Goal: Task Accomplishment & Management: Manage account settings

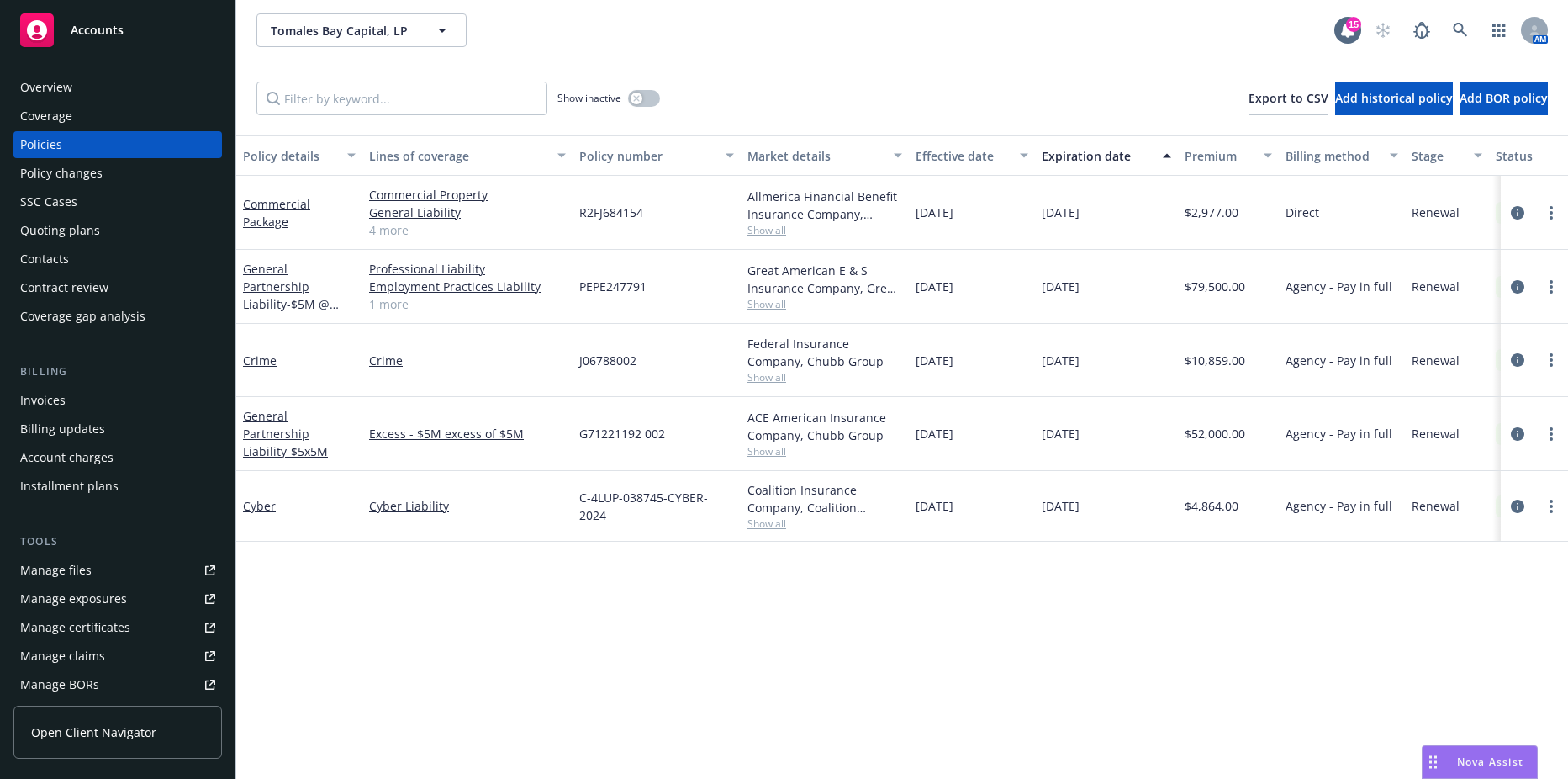
click at [71, 240] on div "Quoting plans" at bounding box center [60, 231] width 80 height 27
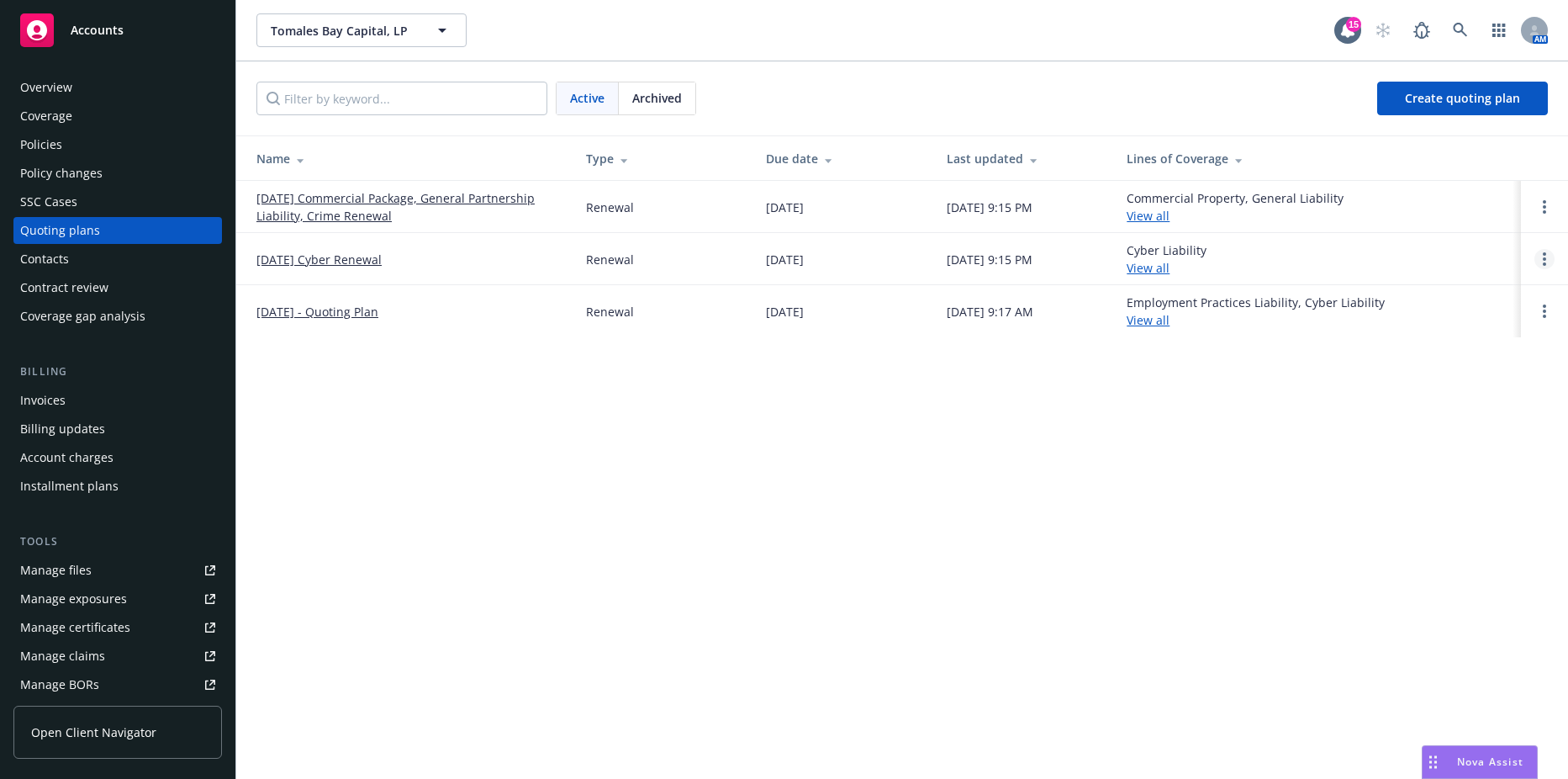
click at [1543, 257] on icon "Open options" at bounding box center [1544, 259] width 4 height 14
click at [1452, 222] on link "View case" at bounding box center [1458, 213] width 147 height 33
click at [1540, 263] on link "Open options" at bounding box center [1544, 259] width 20 height 20
click at [1446, 245] on span "Archive" at bounding box center [1425, 246] width 82 height 16
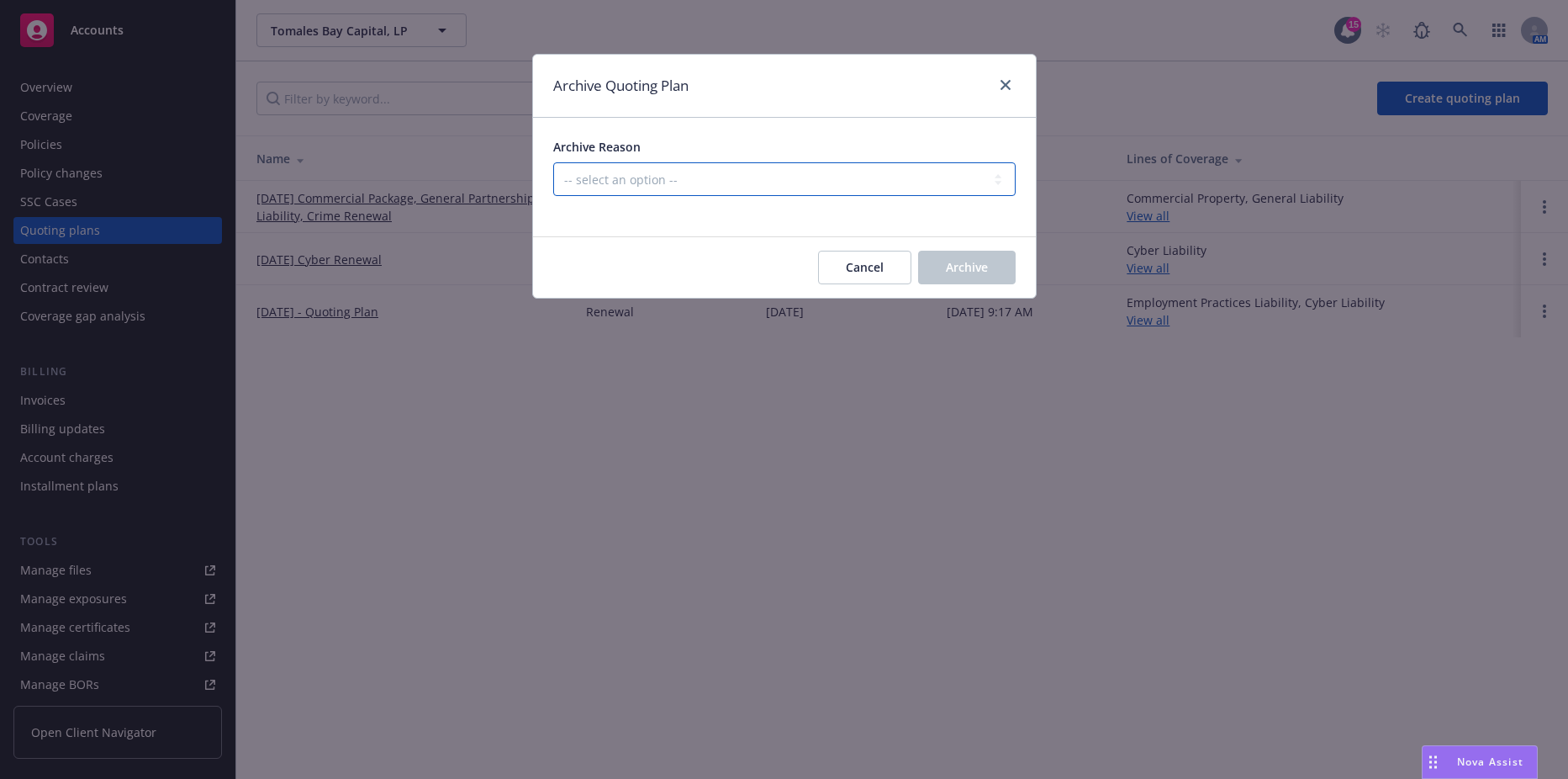
click at [751, 185] on select "-- select an option -- All policies in this renewal plan are auto-renewed Creat…" at bounding box center [784, 178] width 462 height 33
select select "ARCHIVED_DUPLICATE"
click at [553, 162] on select "-- select an option -- All policies in this renewal plan are auto-renewed Creat…" at bounding box center [784, 178] width 462 height 33
click at [1006, 280] on button "Archive" at bounding box center [967, 267] width 98 height 33
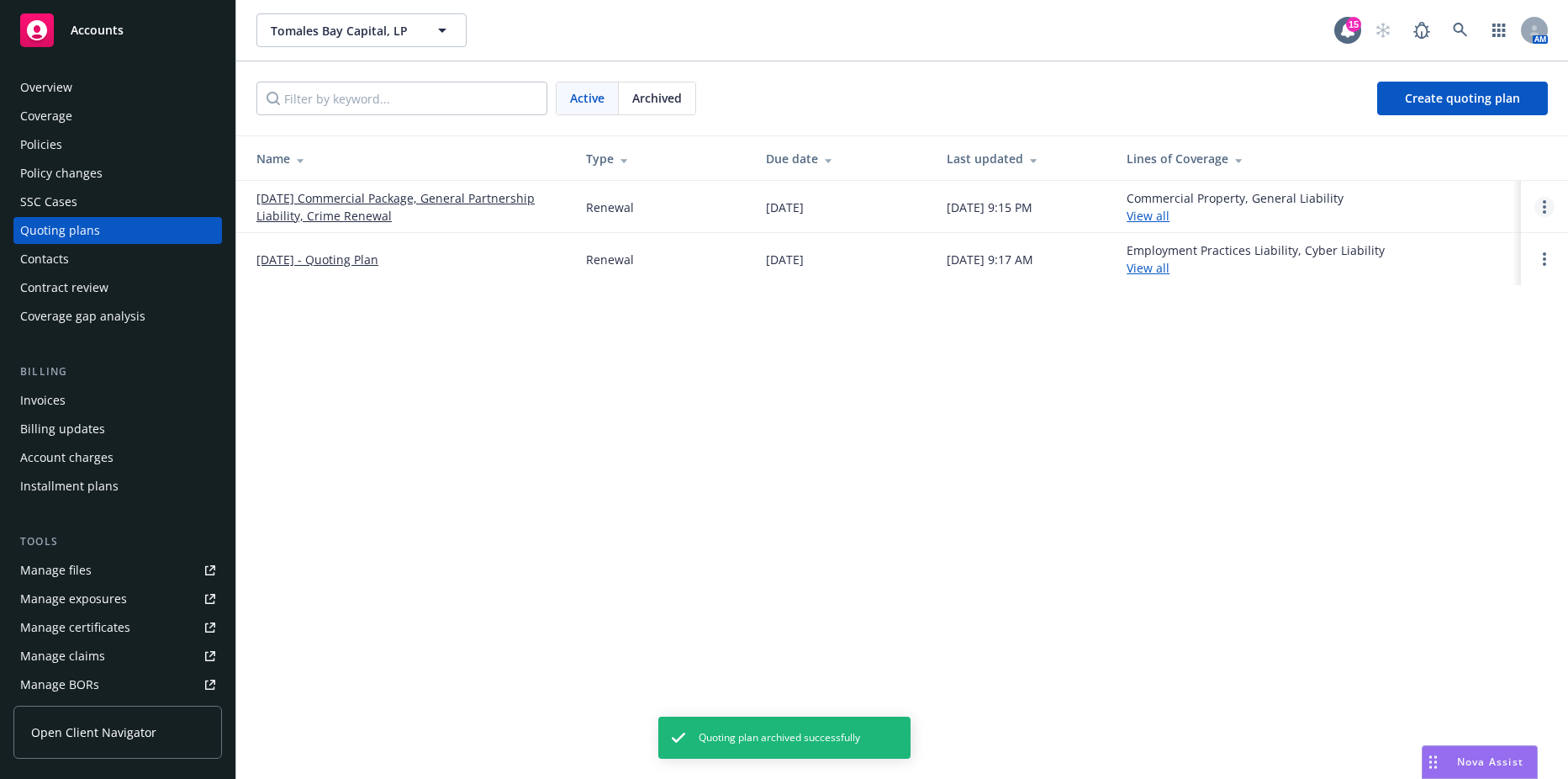
click at [1548, 204] on link "Open options" at bounding box center [1544, 207] width 20 height 20
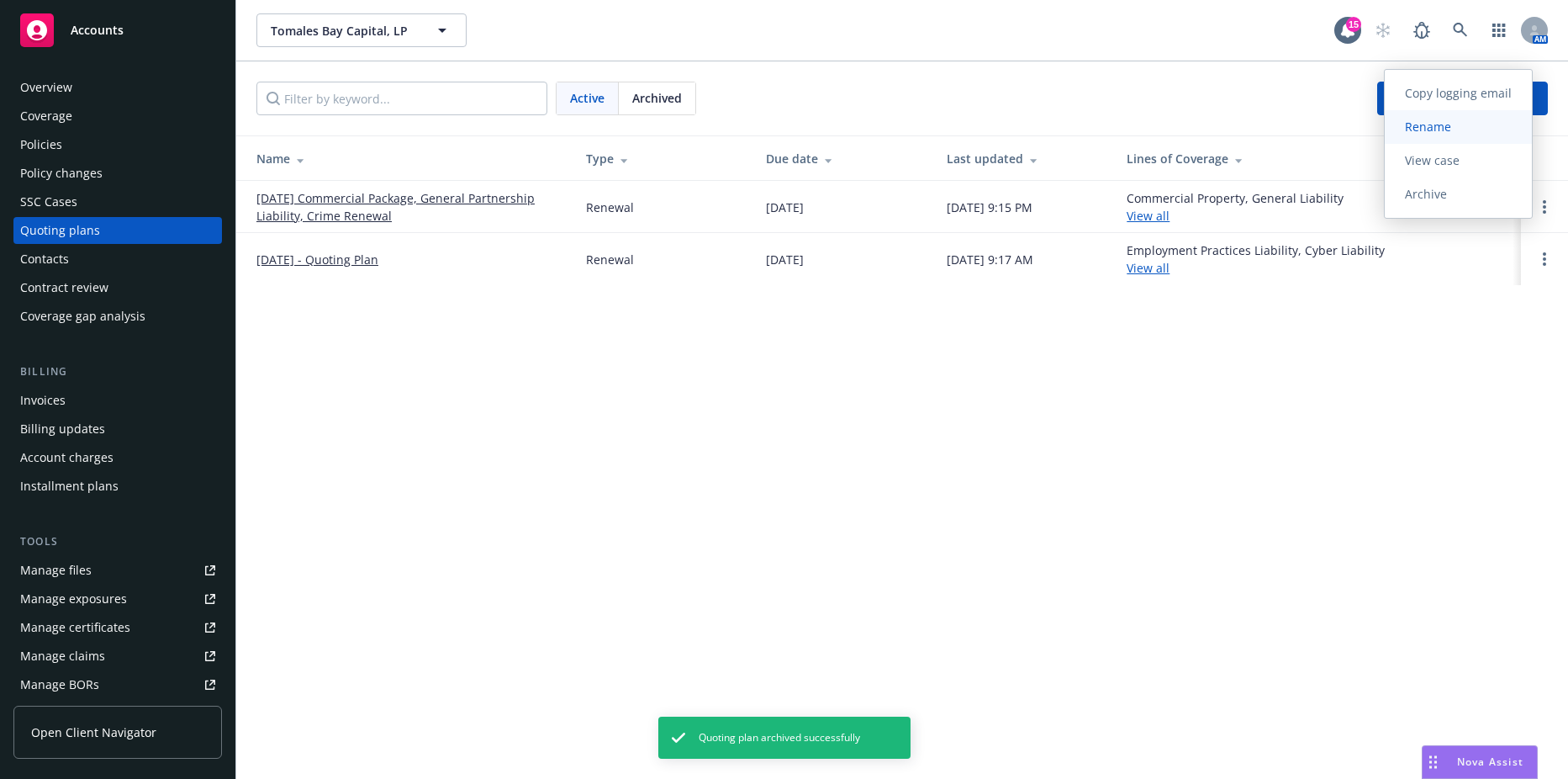
click at [1469, 136] on link "Rename" at bounding box center [1458, 127] width 147 height 33
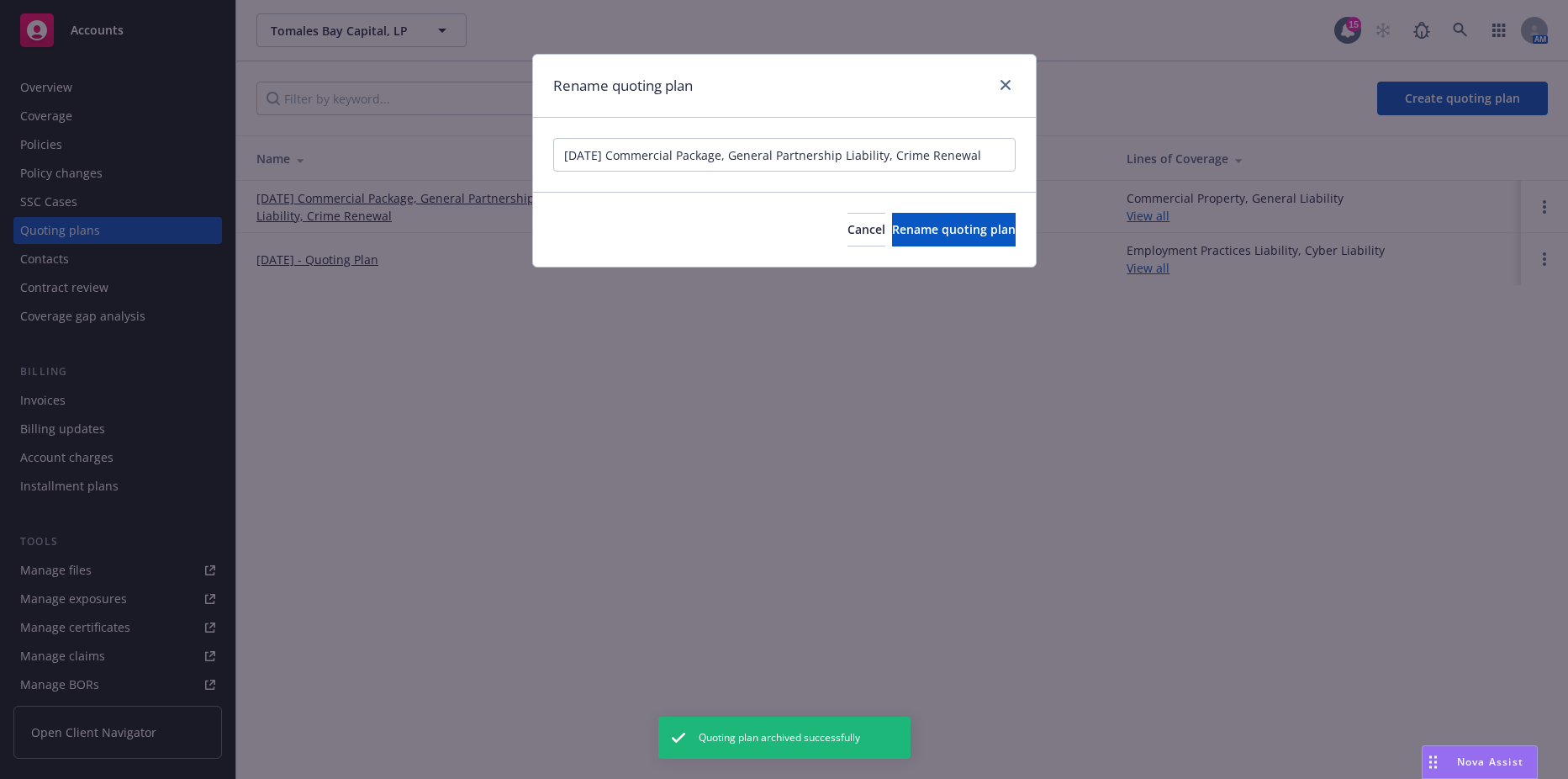
click at [617, 157] on input "[DATE] Commercial Package, General Partnership Liability, Crime Renewal" at bounding box center [784, 154] width 462 height 33
type input "[DATE] - Quoting Plan (PKG, GPL, Cyber, Crime)"
click at [892, 213] on button "Rename quoting plan" at bounding box center [953, 229] width 124 height 33
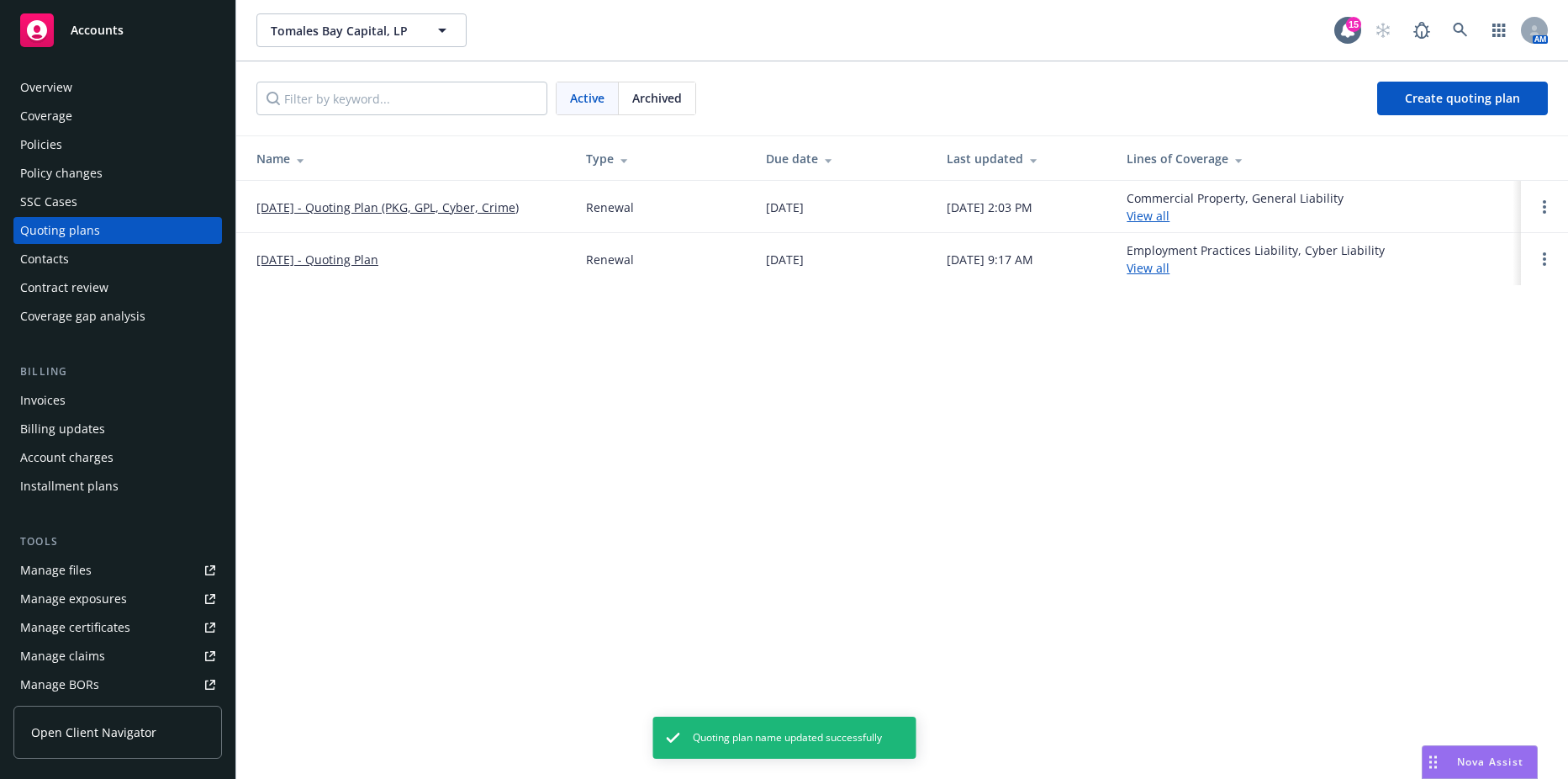
click at [410, 206] on link "[DATE] - Quoting Plan (PKG, GPL, Cyber, Crime)" at bounding box center [388, 207] width 262 height 18
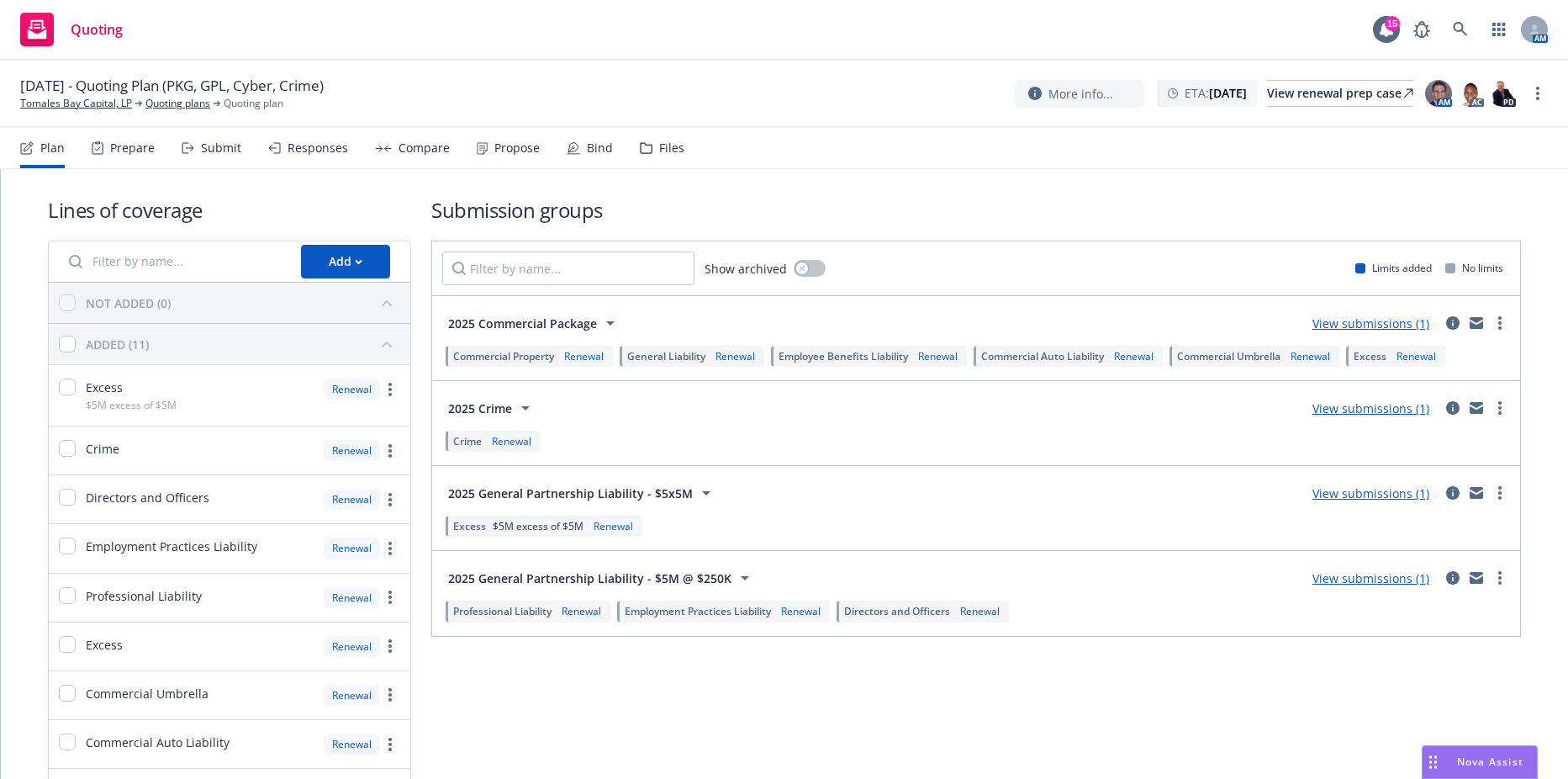
click at [383, 345] on icon "button" at bounding box center [386, 343] width 10 height 6
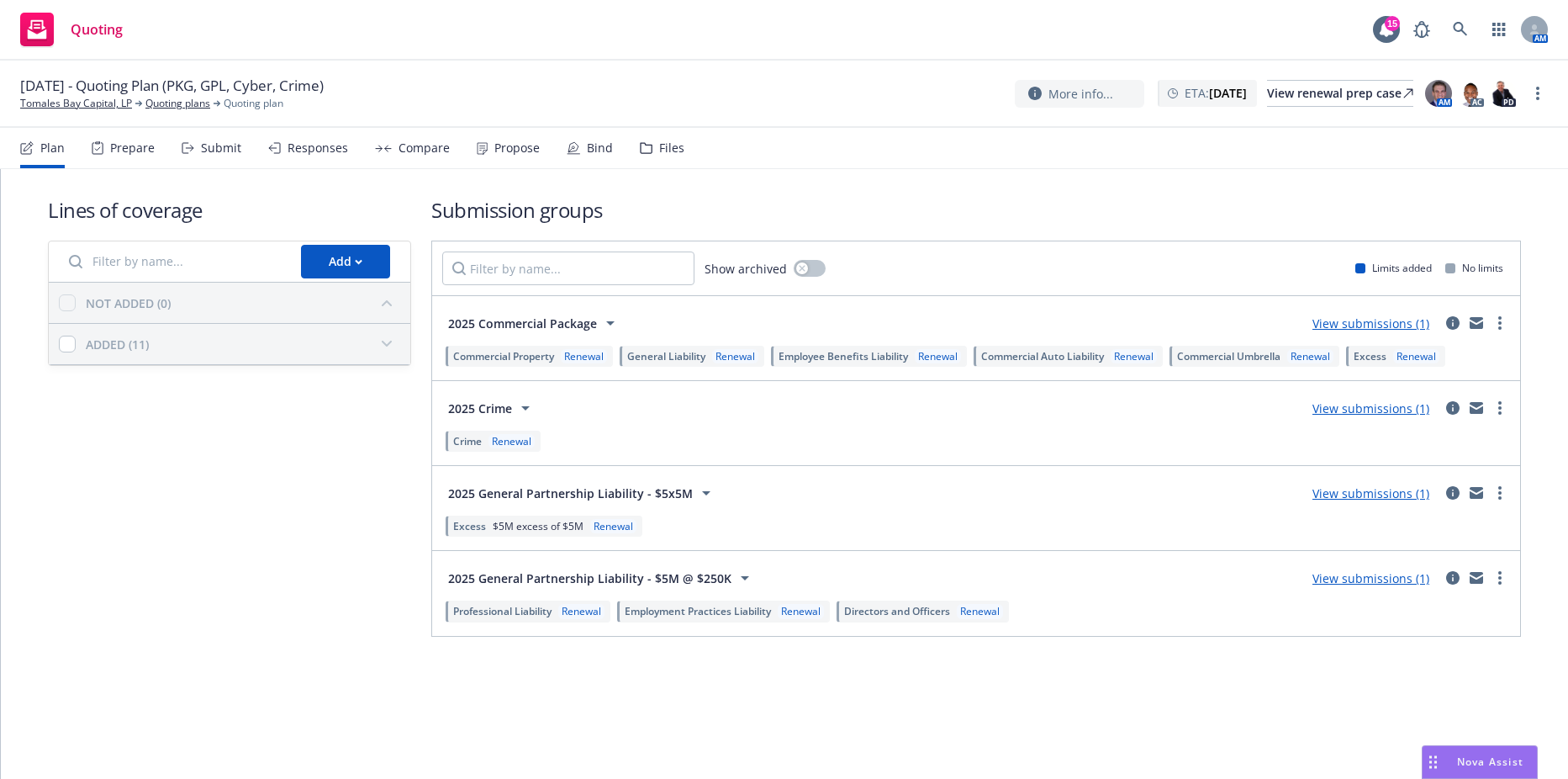
click at [378, 311] on div "button" at bounding box center [387, 303] width 27 height 27
click at [358, 259] on icon "button" at bounding box center [358, 261] width 7 height 6
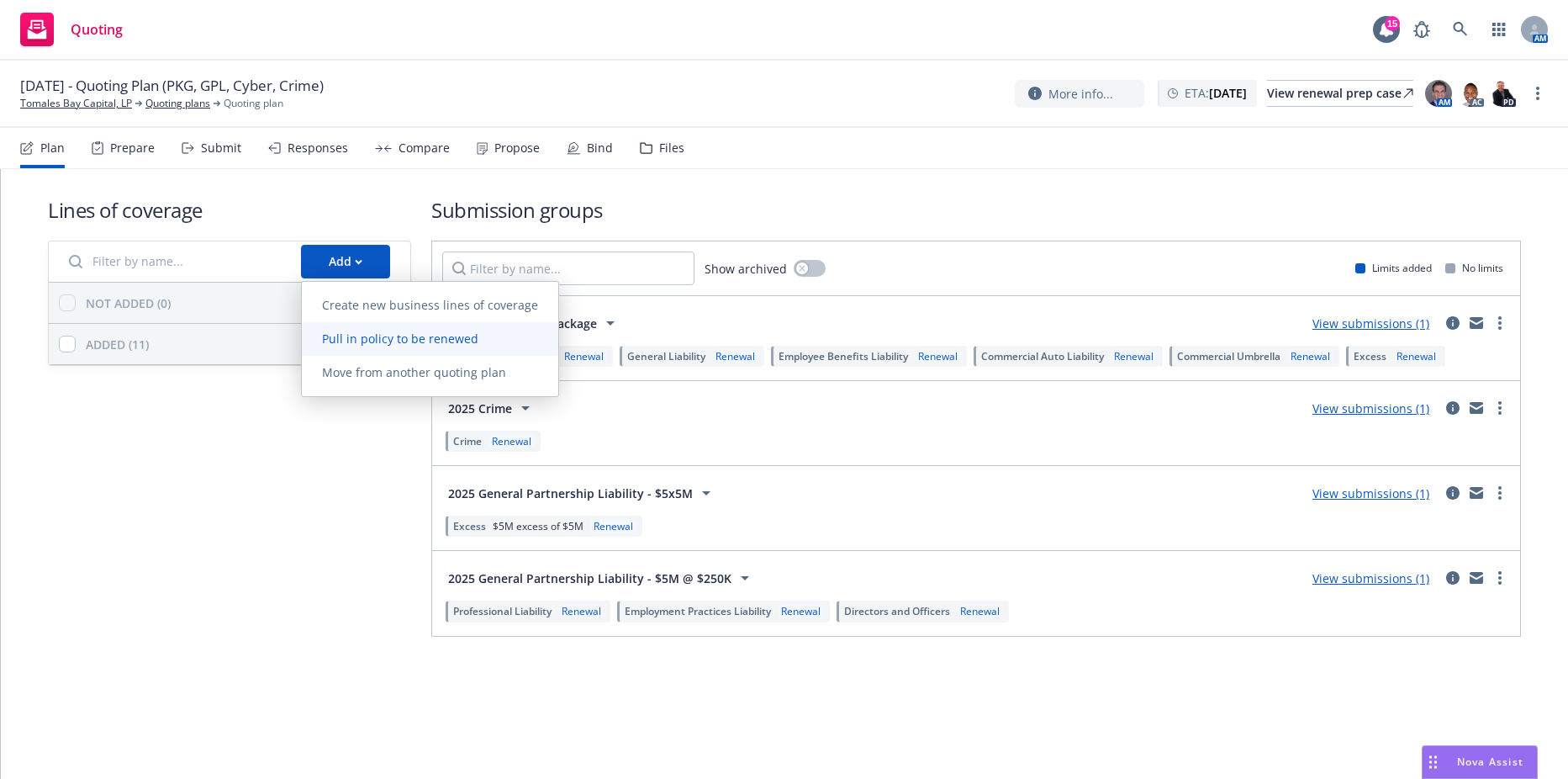
click at [356, 340] on span "Pull in policy to be renewed" at bounding box center [401, 338] width 197 height 16
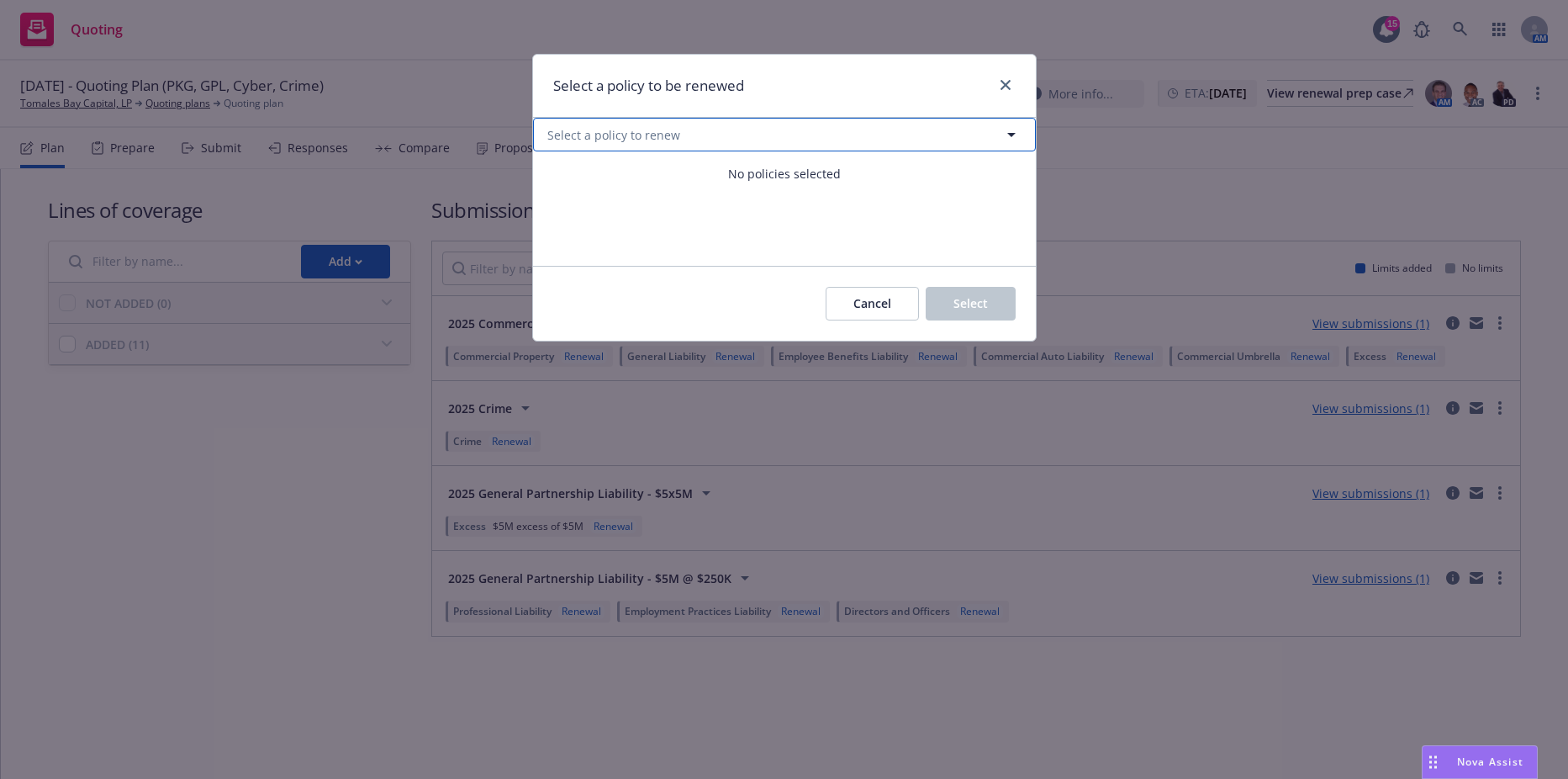
click at [616, 122] on button "Select a policy to renew" at bounding box center [784, 134] width 503 height 33
select select "ACTIVE"
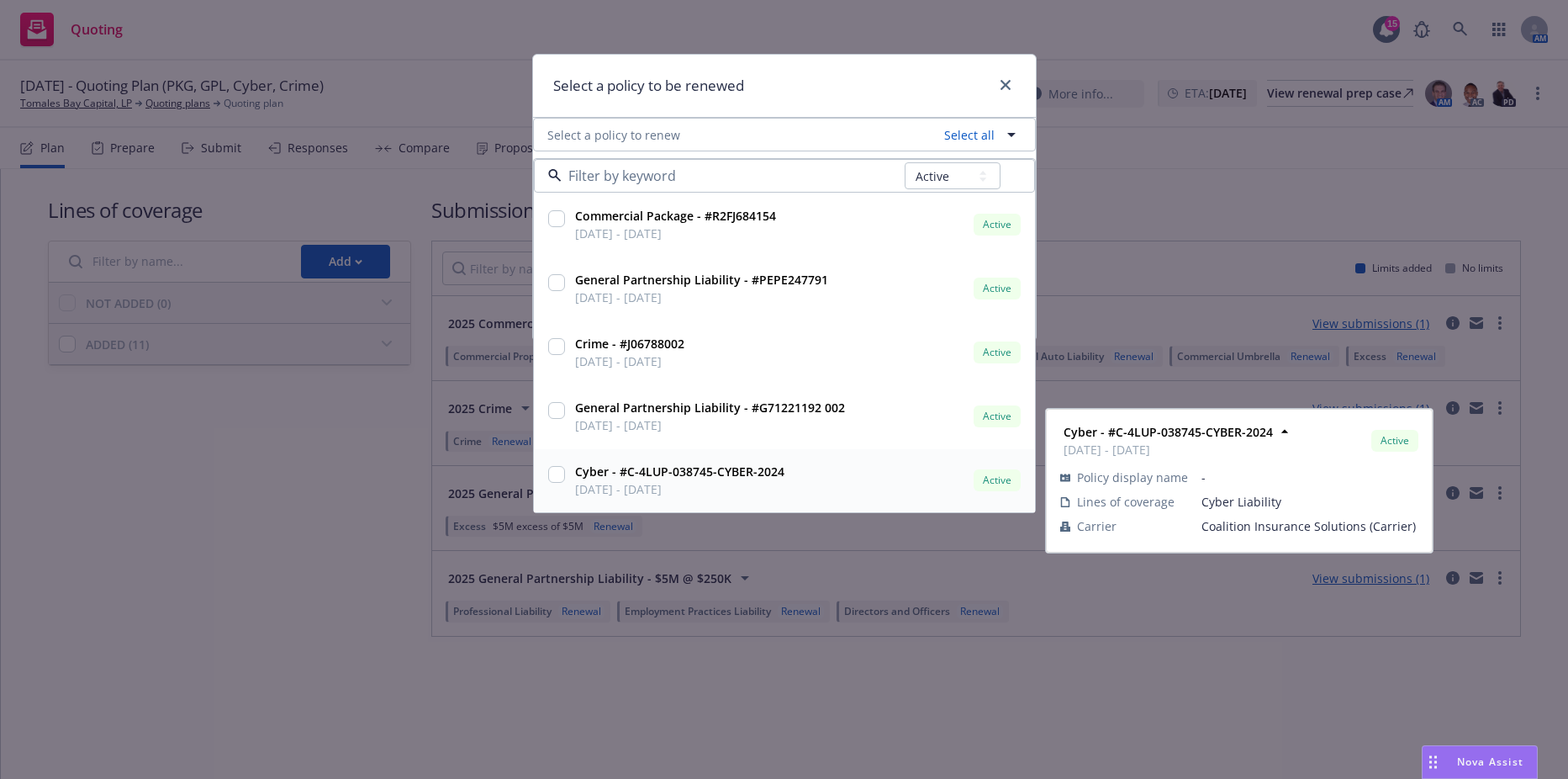
click at [549, 468] on input "checkbox" at bounding box center [556, 474] width 17 height 17
checkbox input "true"
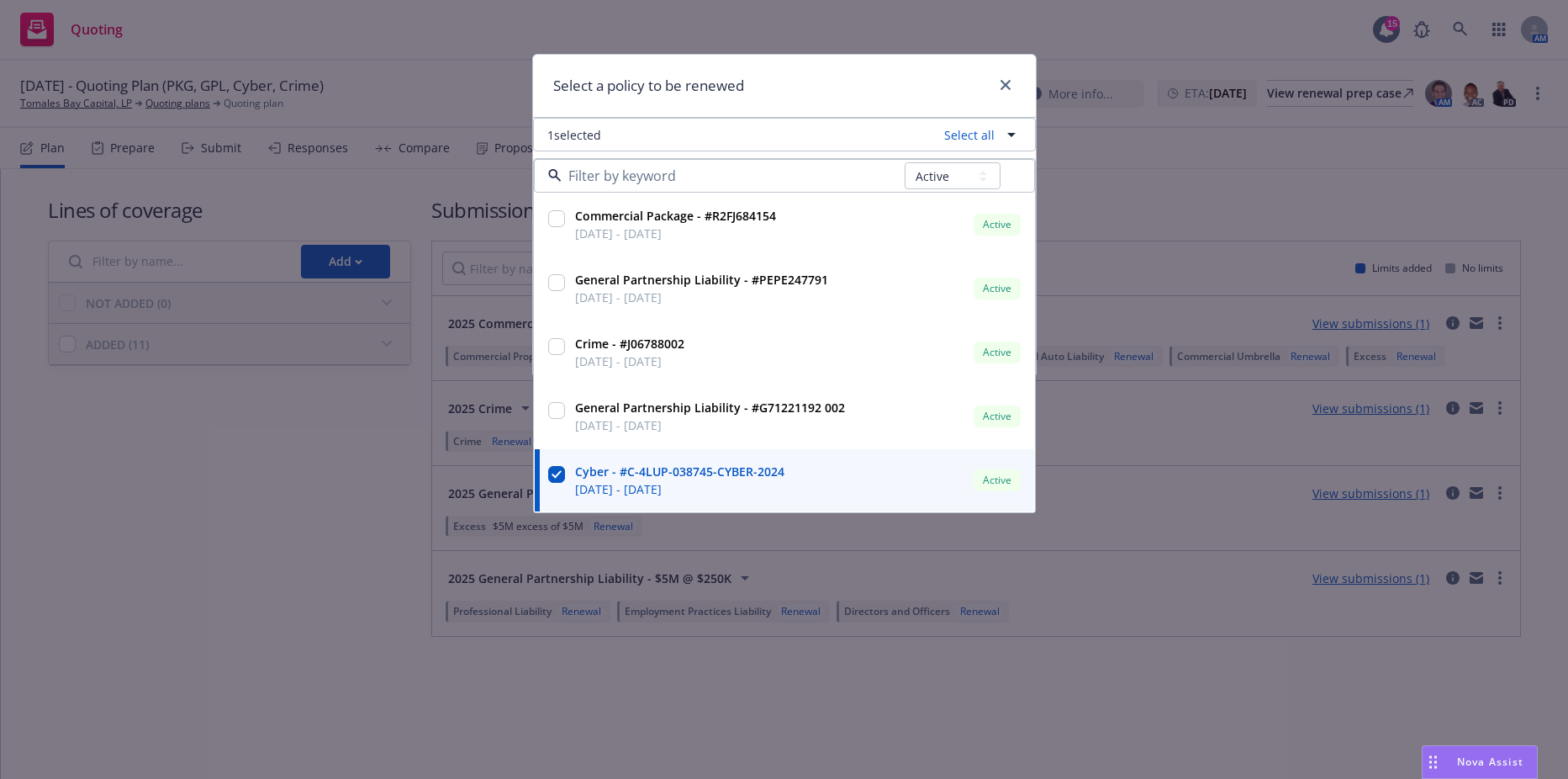
click at [788, 84] on div "Select a policy to be renewed" at bounding box center [784, 86] width 503 height 63
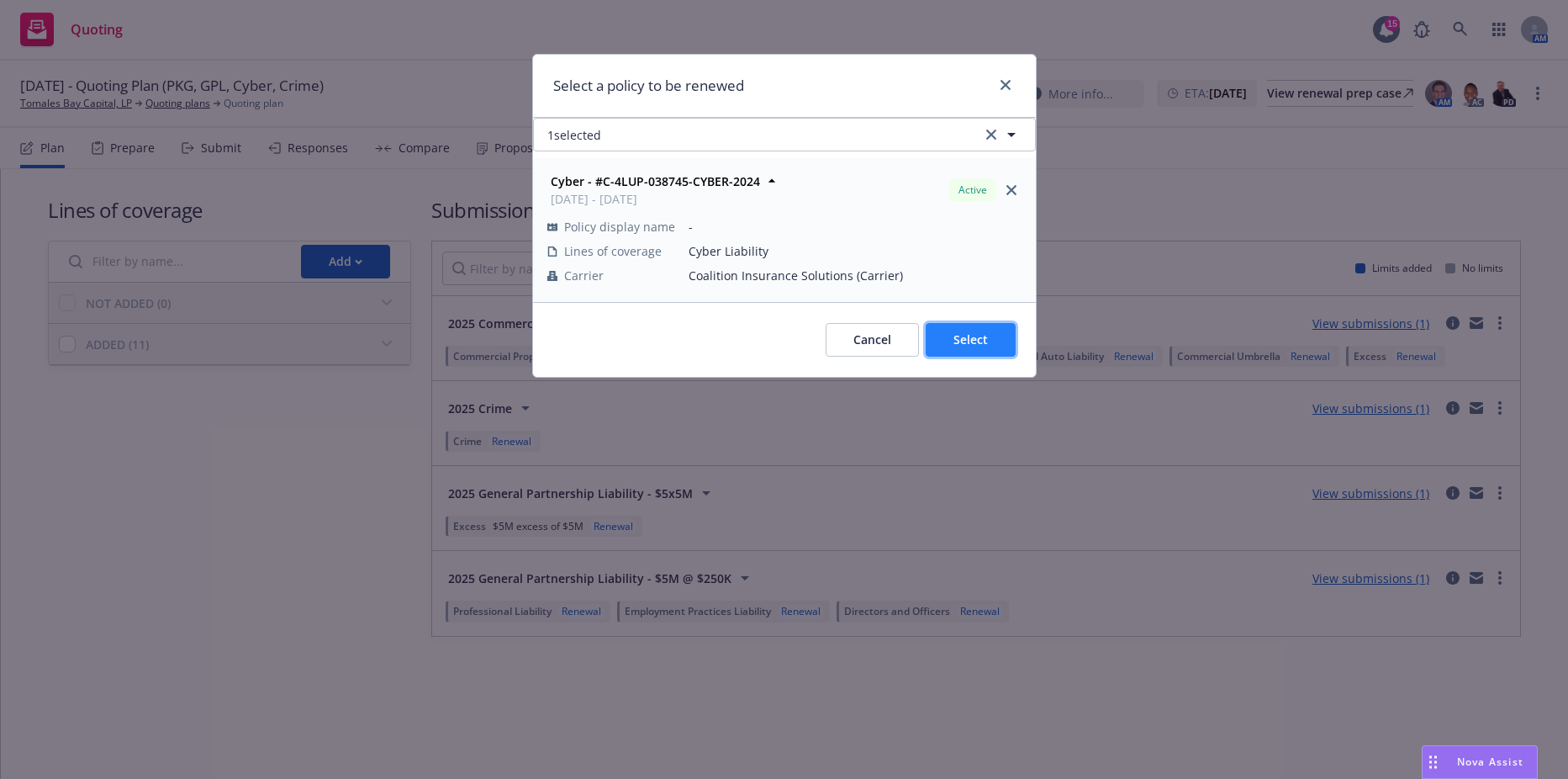
click at [960, 337] on span "Select" at bounding box center [970, 339] width 34 height 16
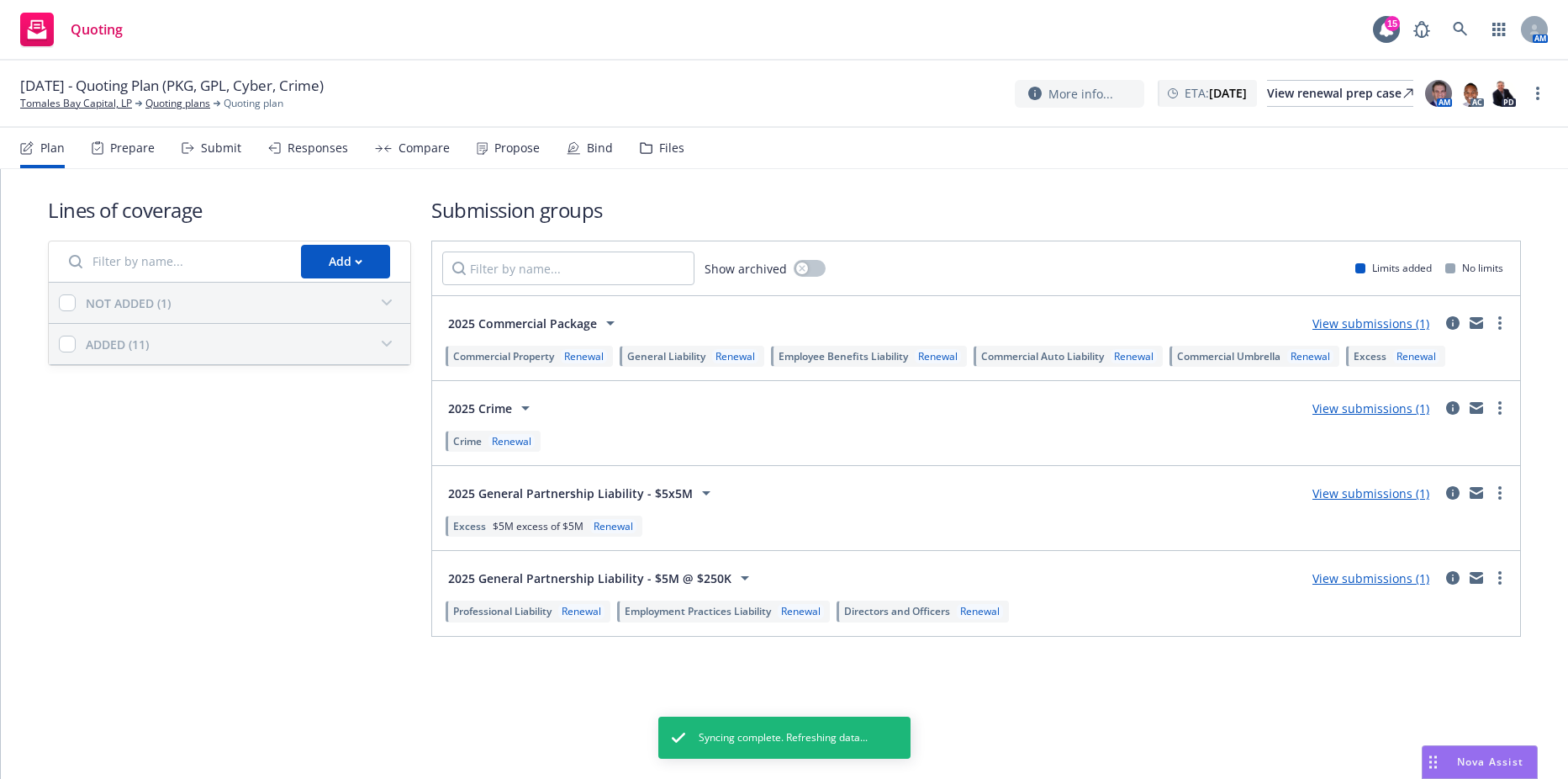
click at [394, 307] on div "button" at bounding box center [387, 303] width 27 height 27
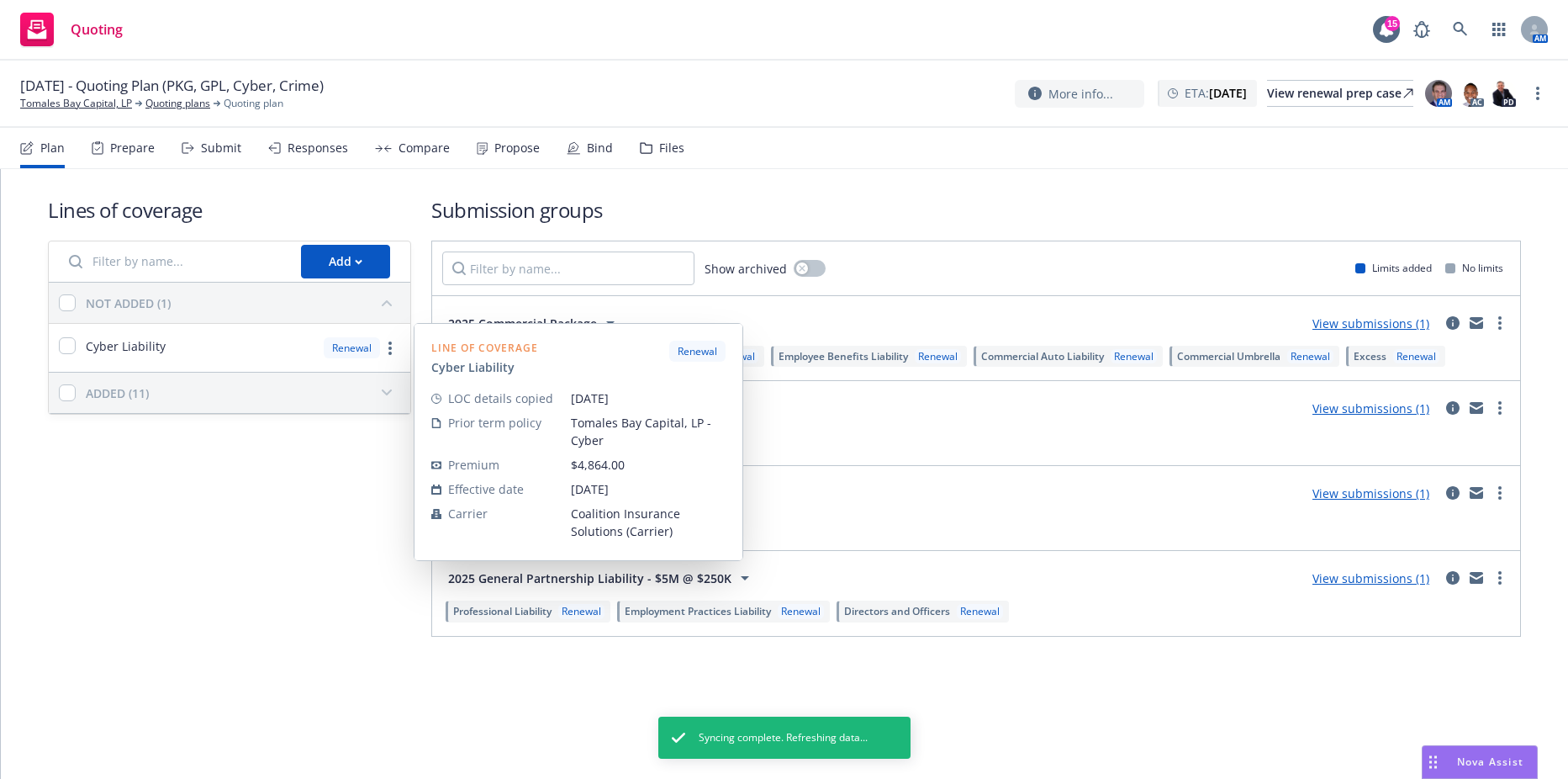
click at [76, 352] on div "Cyber Liability" at bounding box center [112, 347] width 107 height 20
checkbox input "true"
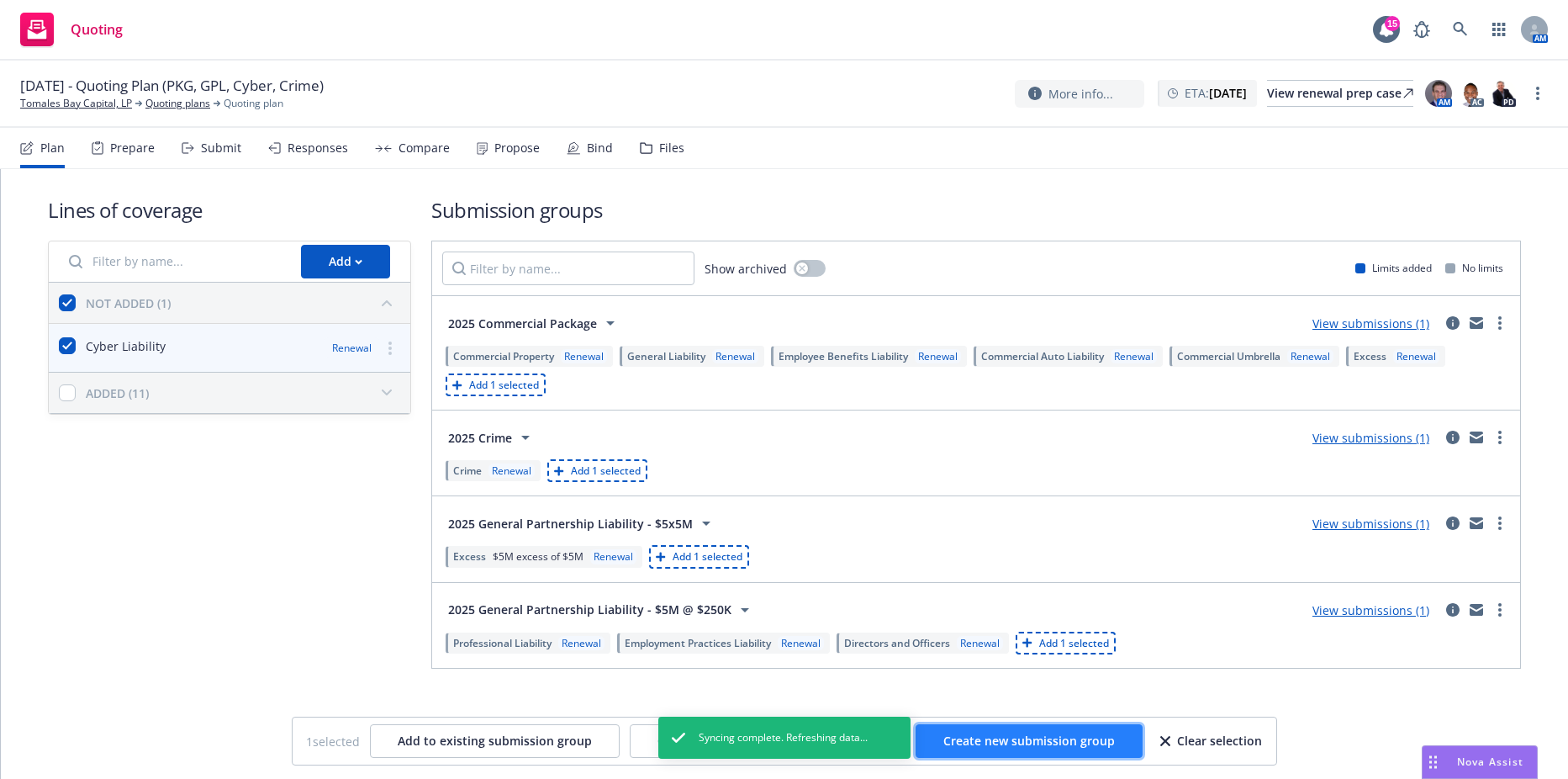
click at [961, 741] on span "Create new submission group" at bounding box center [1029, 741] width 172 height 16
checkbox input "false"
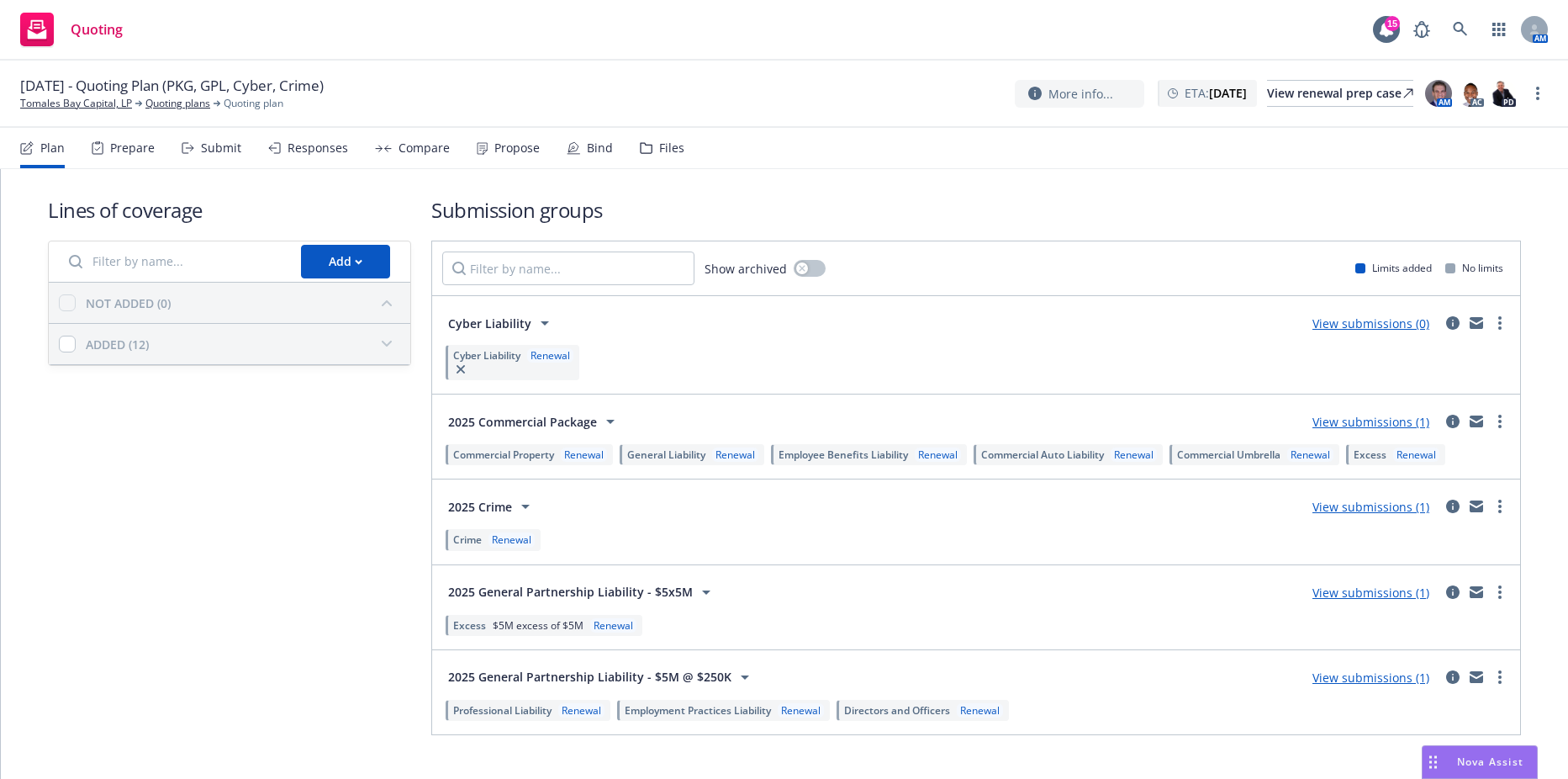
click at [137, 147] on div "Prepare" at bounding box center [132, 147] width 44 height 14
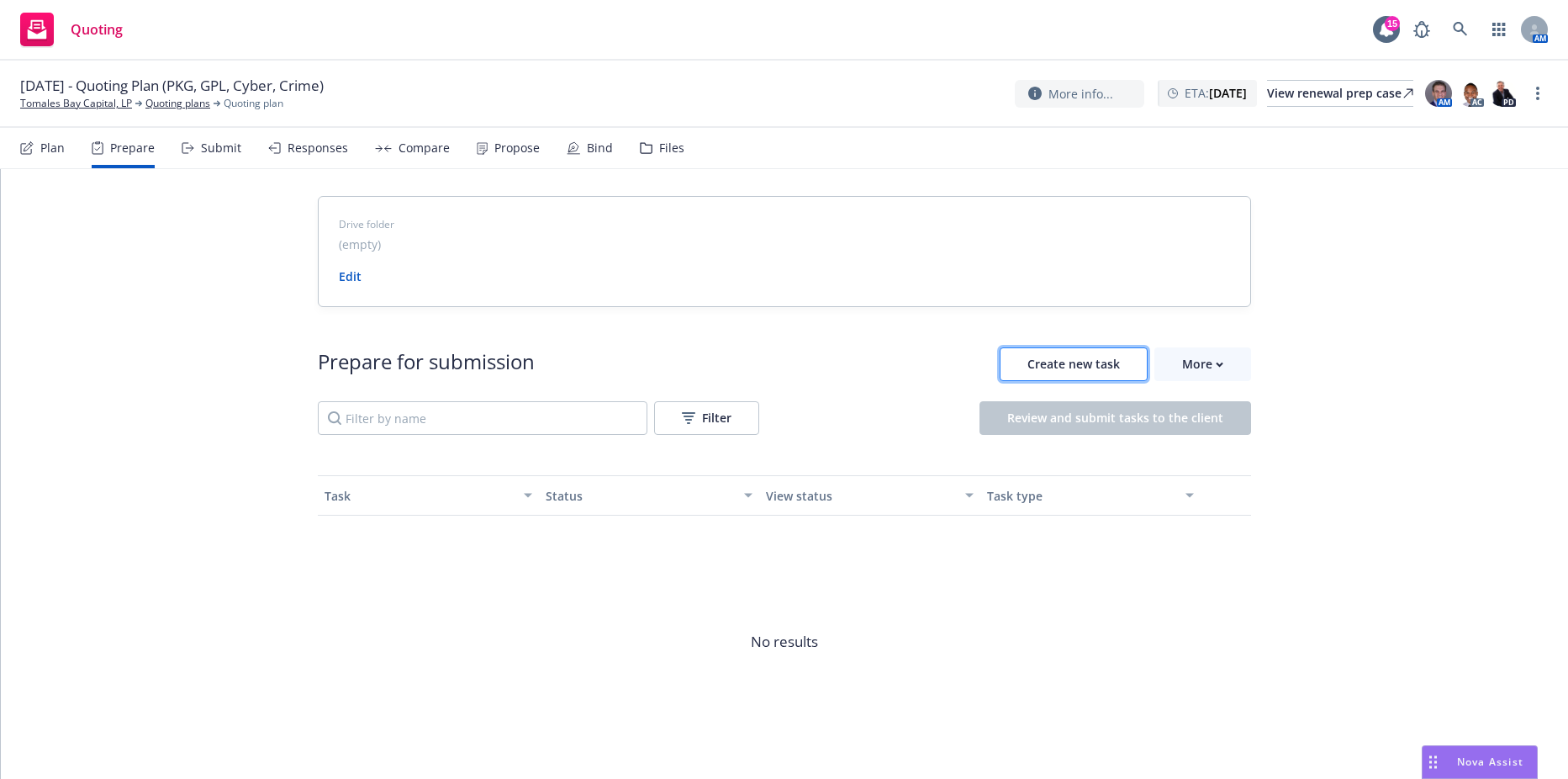
click at [1088, 369] on span "Create new task" at bounding box center [1073, 364] width 92 height 16
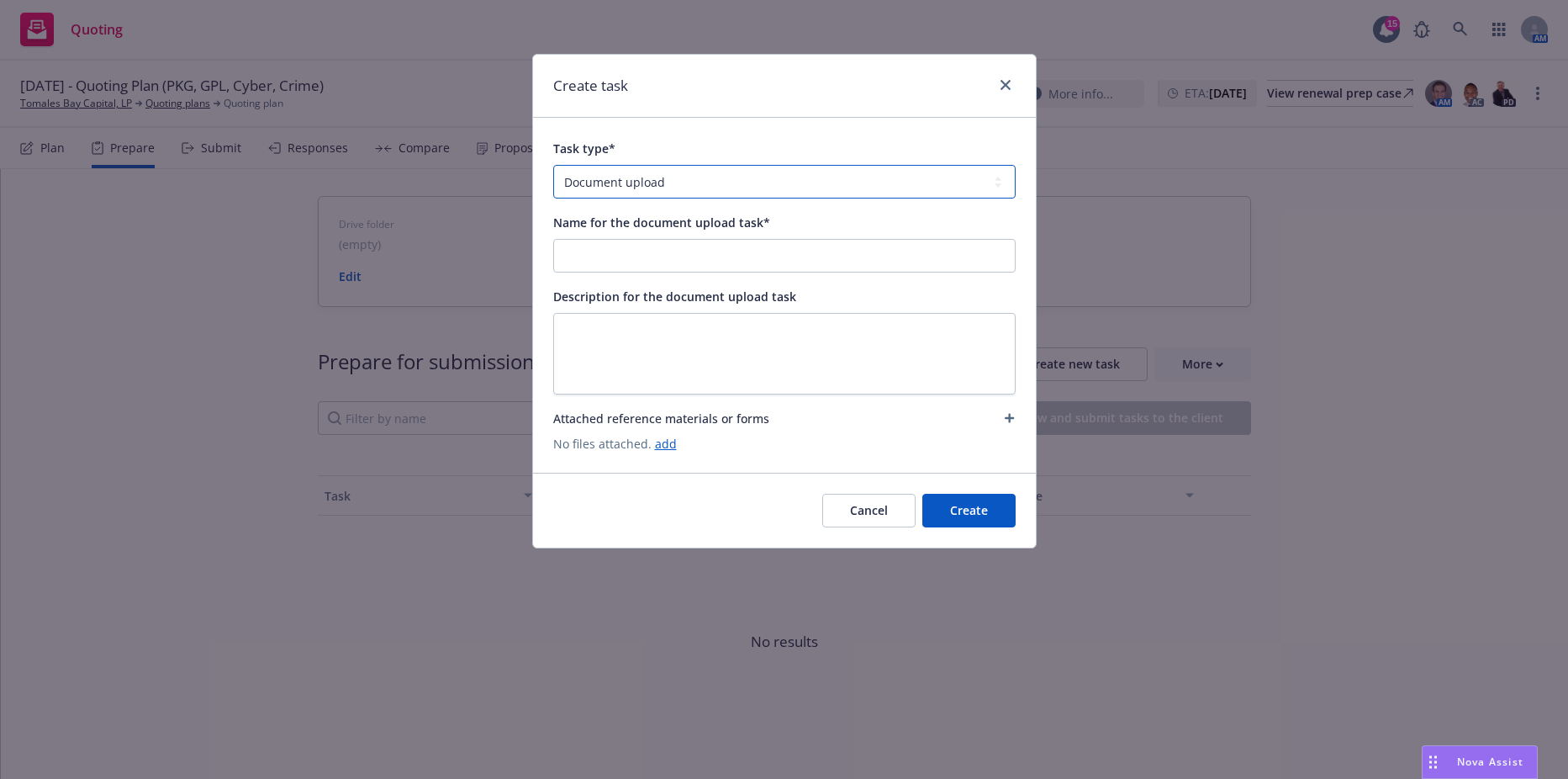
click at [642, 185] on select "Document upload Complete Workbook application Complete Indio application by link" at bounding box center [784, 181] width 462 height 33
click at [553, 165] on select "Document upload Complete Workbook application Complete Indio application by link" at bounding box center [784, 181] width 462 height 33
click at [627, 251] on input "Name for the document upload task*" at bounding box center [784, 255] width 460 height 32
type input "2025 UW File"
click at [952, 294] on div "Description for the document upload task" at bounding box center [784, 296] width 462 height 20
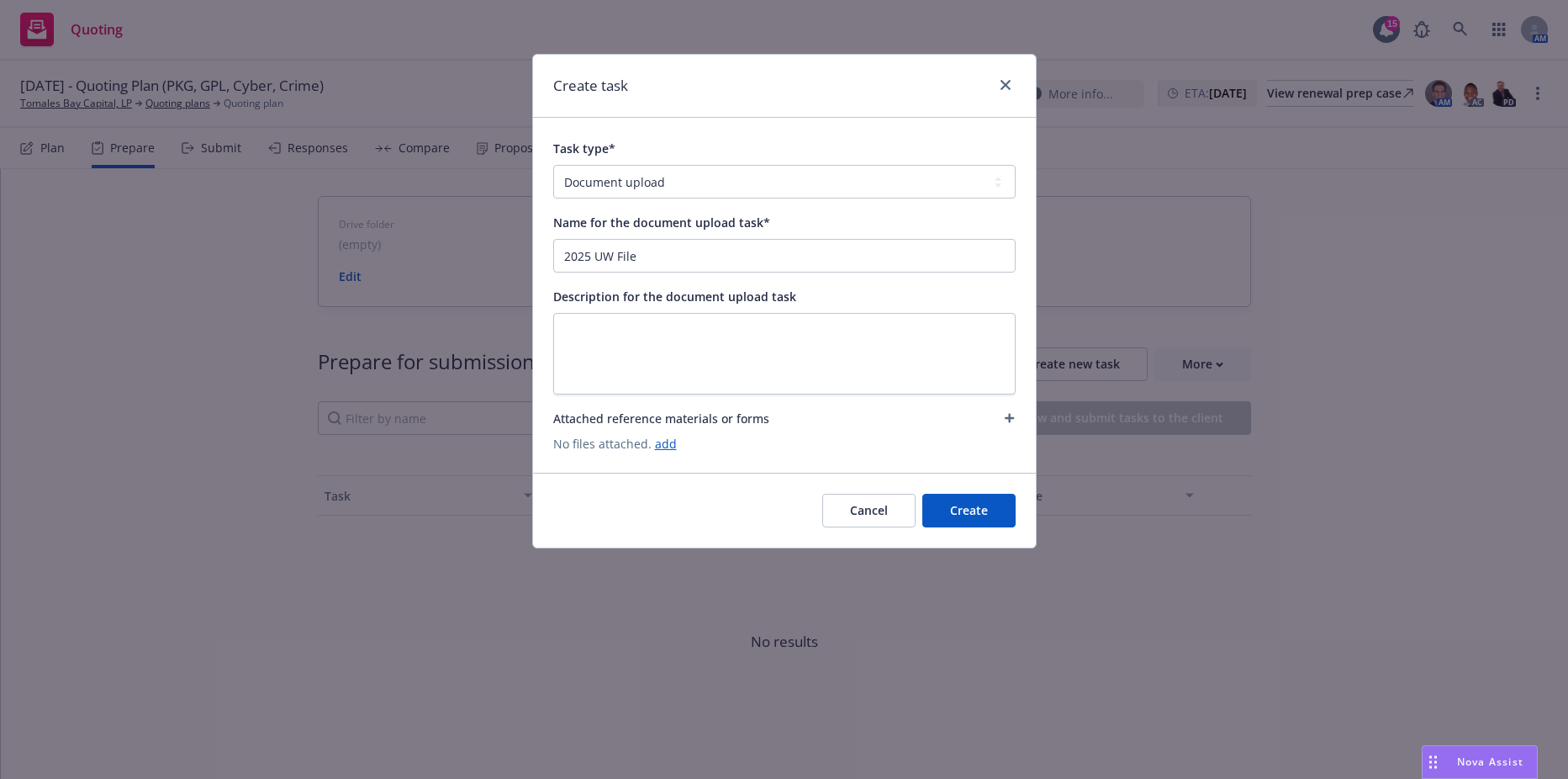
click at [982, 523] on button "Create" at bounding box center [968, 510] width 93 height 33
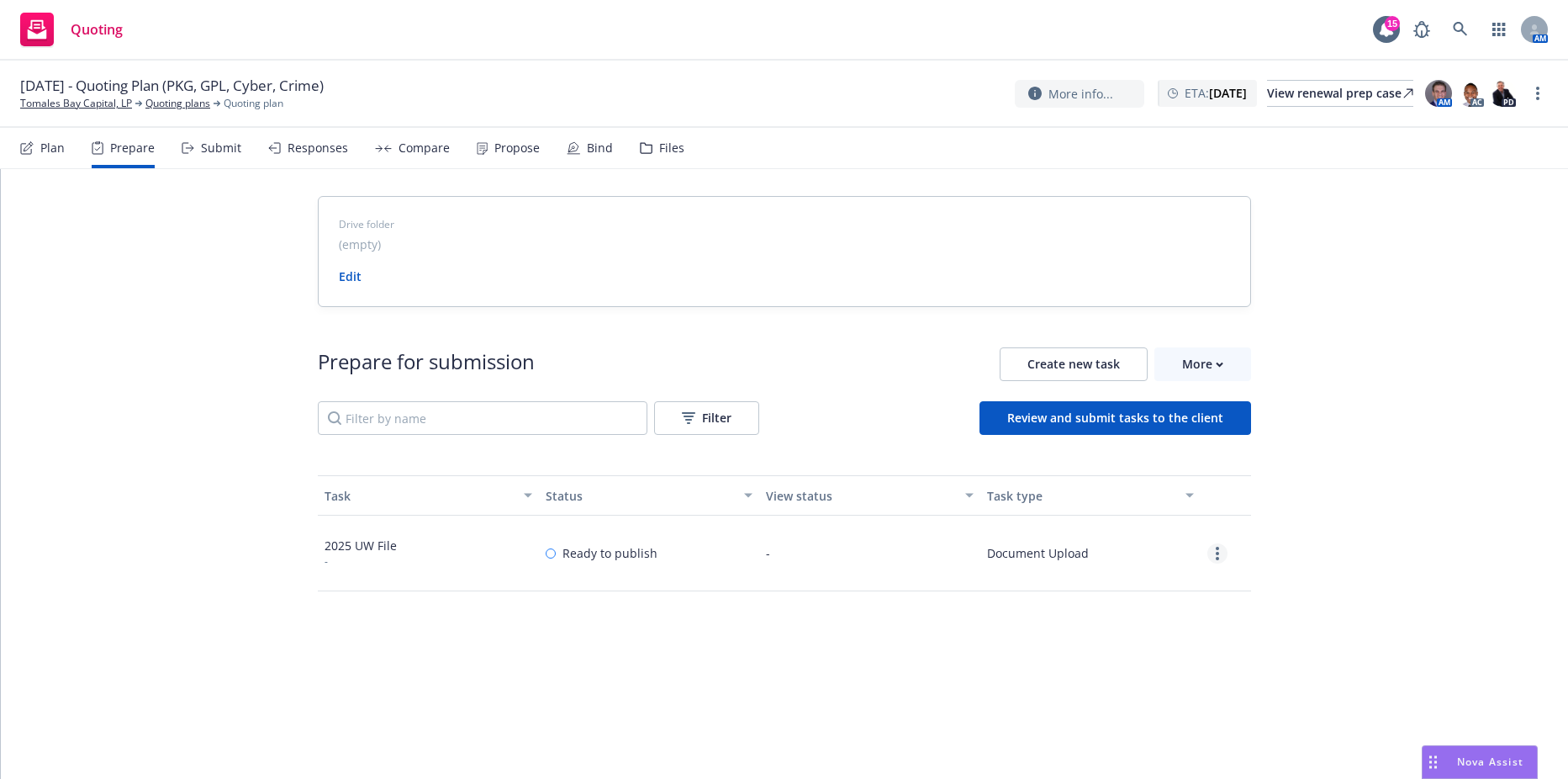
click at [1215, 555] on circle "more" at bounding box center [1217, 554] width 4 height 4
click at [1136, 622] on link "Edit" at bounding box center [1156, 621] width 153 height 33
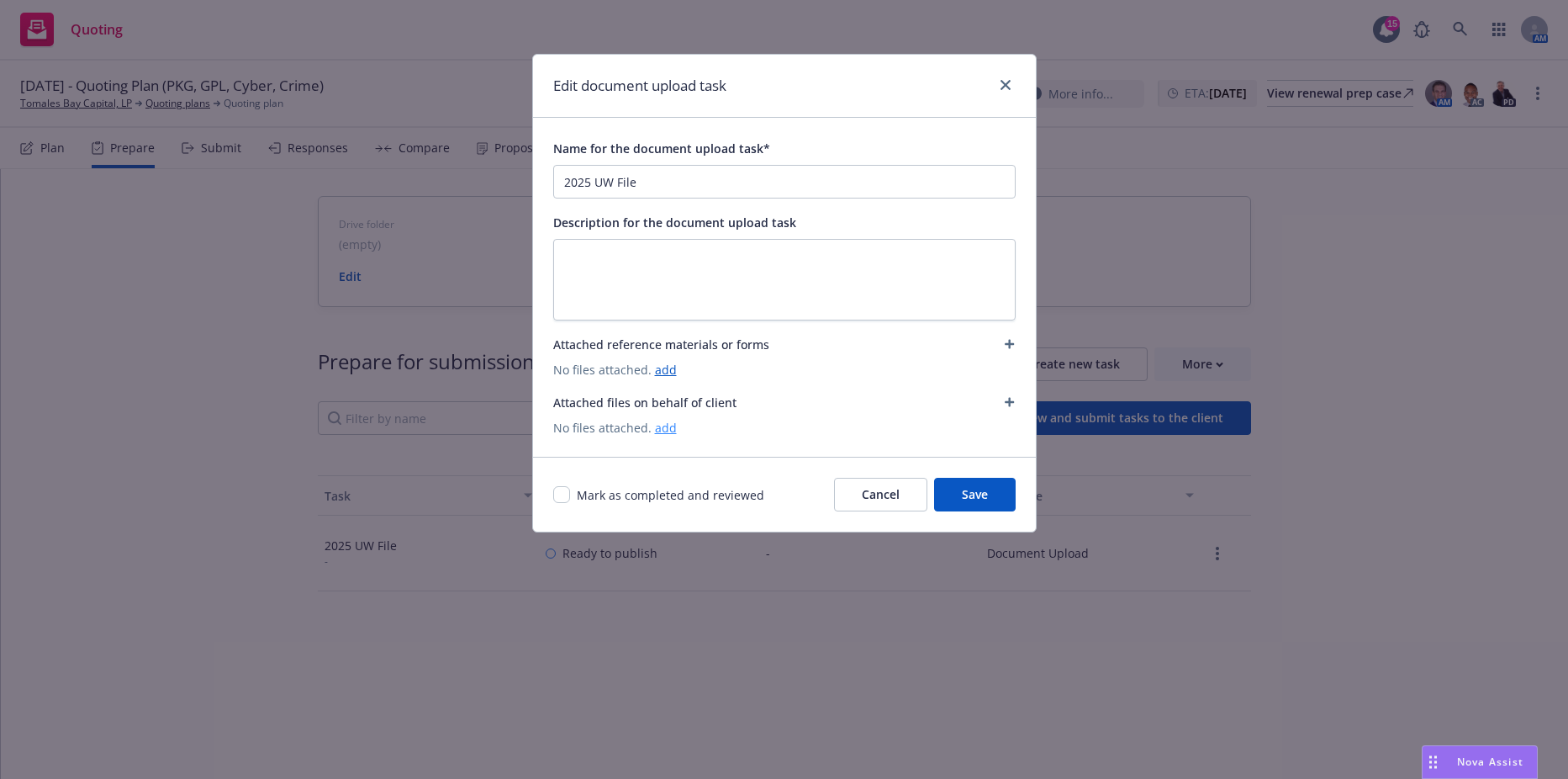
click at [663, 435] on link "add" at bounding box center [666, 428] width 22 height 16
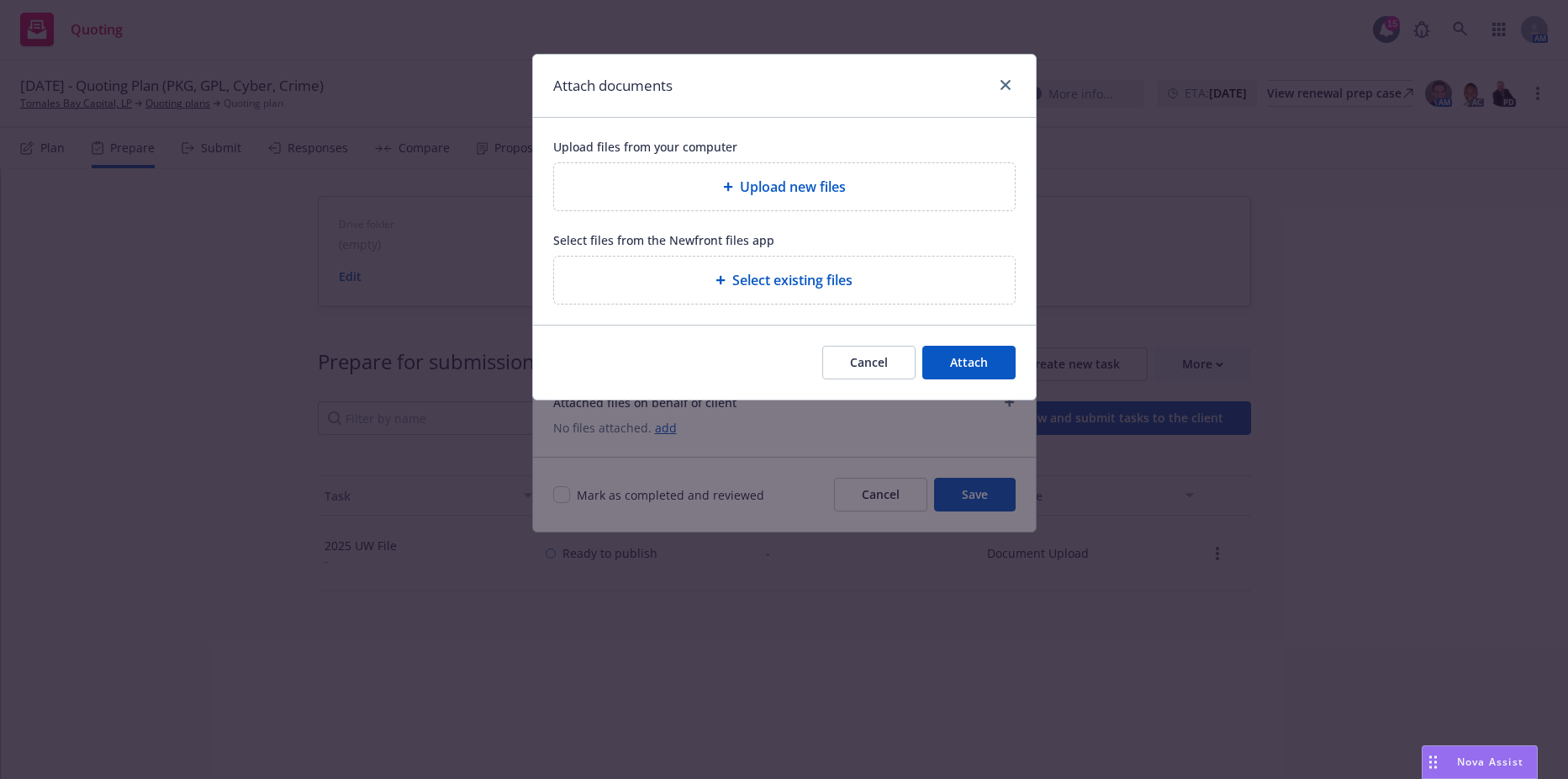
click at [747, 196] on span "Upload new files" at bounding box center [792, 186] width 106 height 20
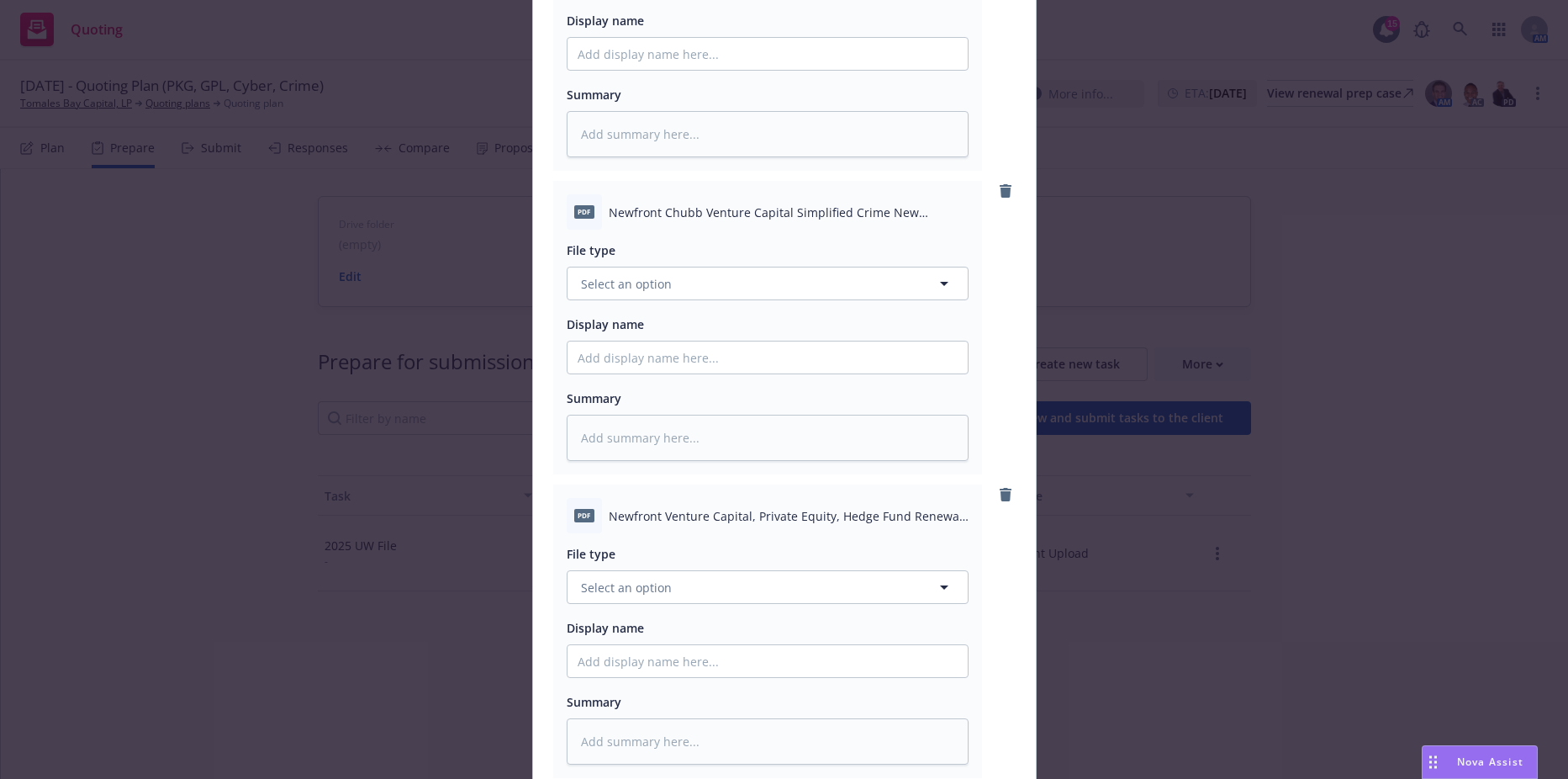
scroll to position [889, 0]
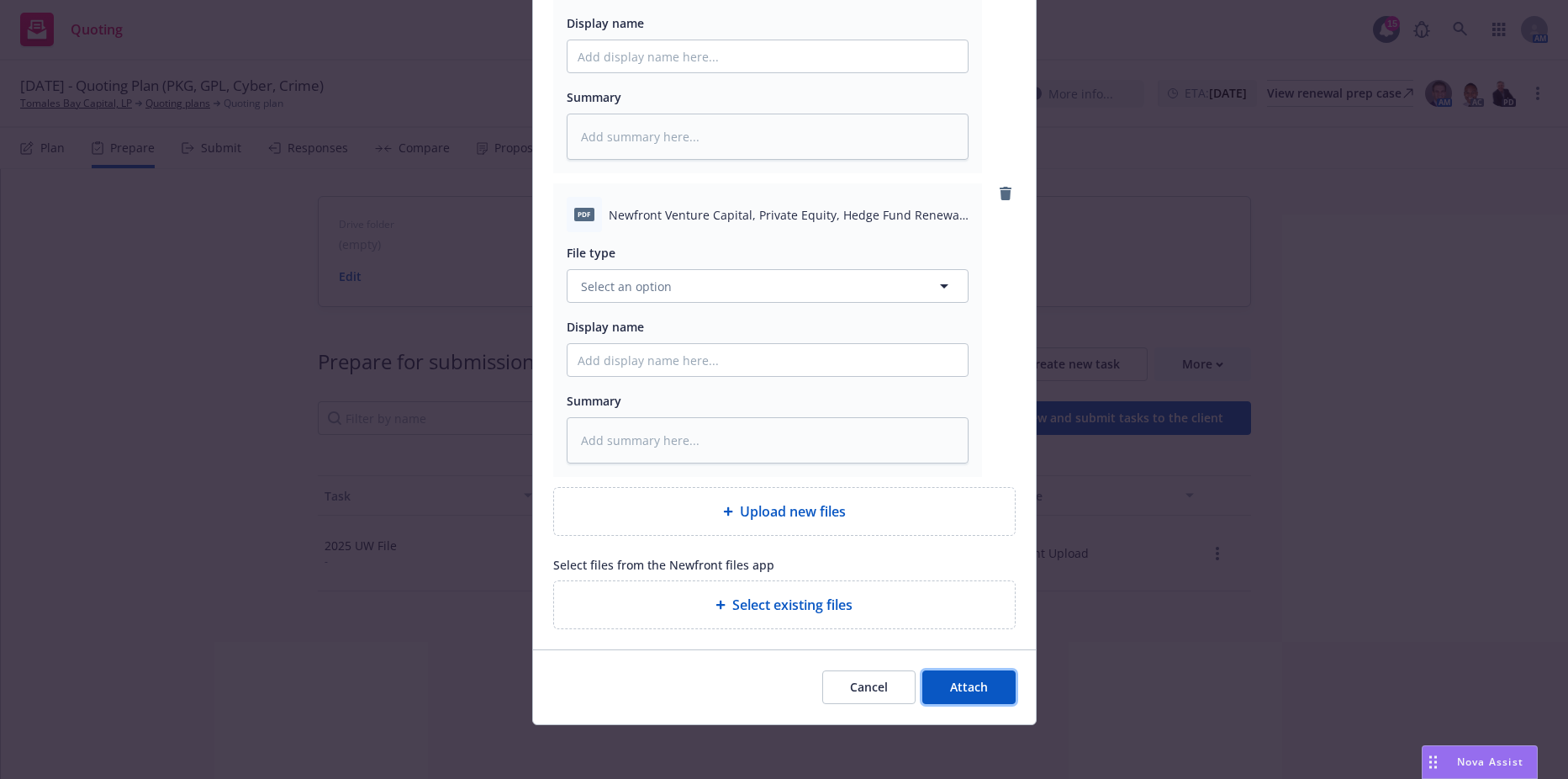
click at [960, 698] on button "Attach" at bounding box center [968, 687] width 93 height 33
type textarea "x"
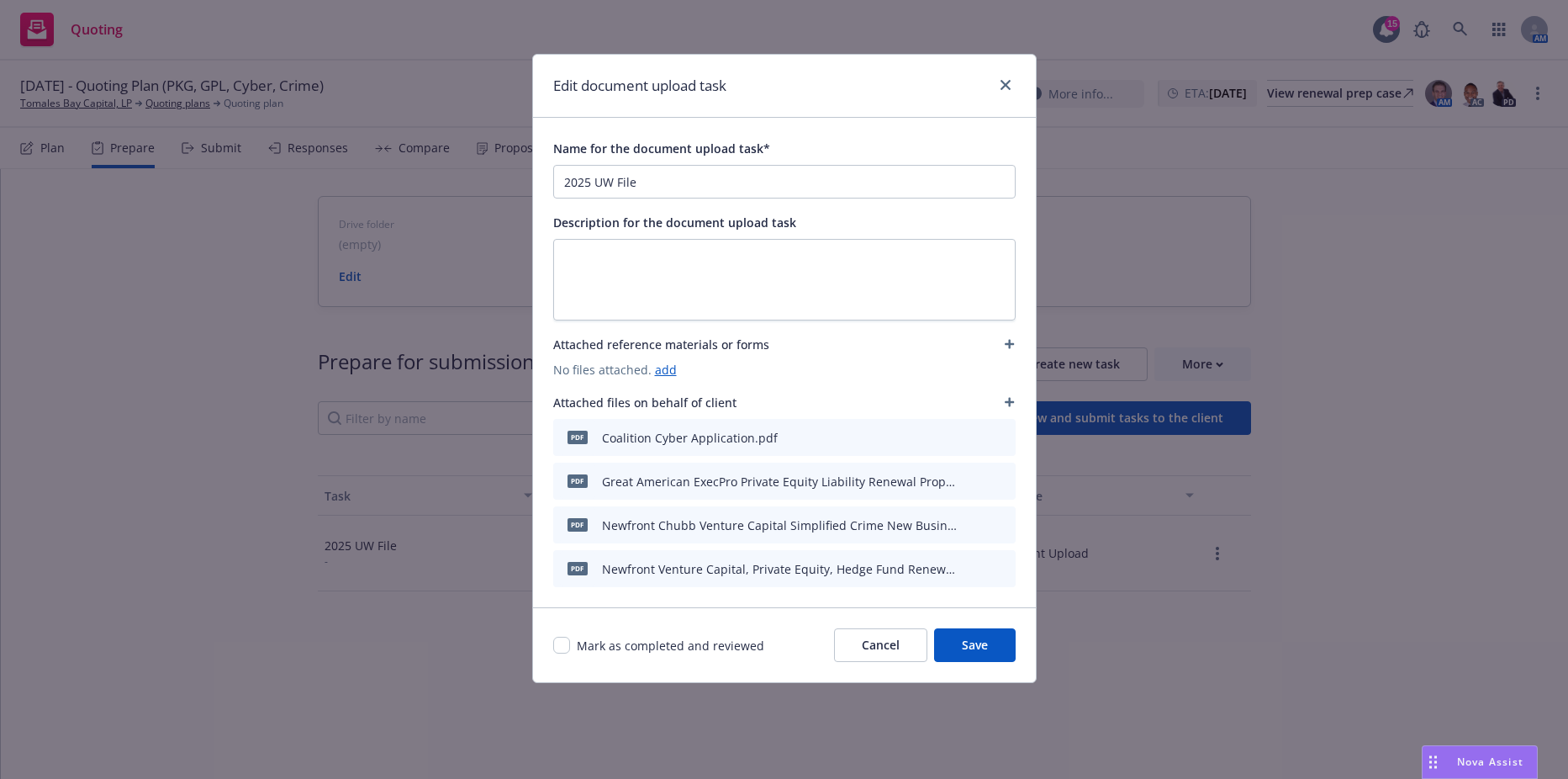
click at [977, 674] on div "Mark as completed and reviewed Cancel Save" at bounding box center [784, 644] width 503 height 75
click at [972, 660] on button "Save" at bounding box center [975, 644] width 81 height 33
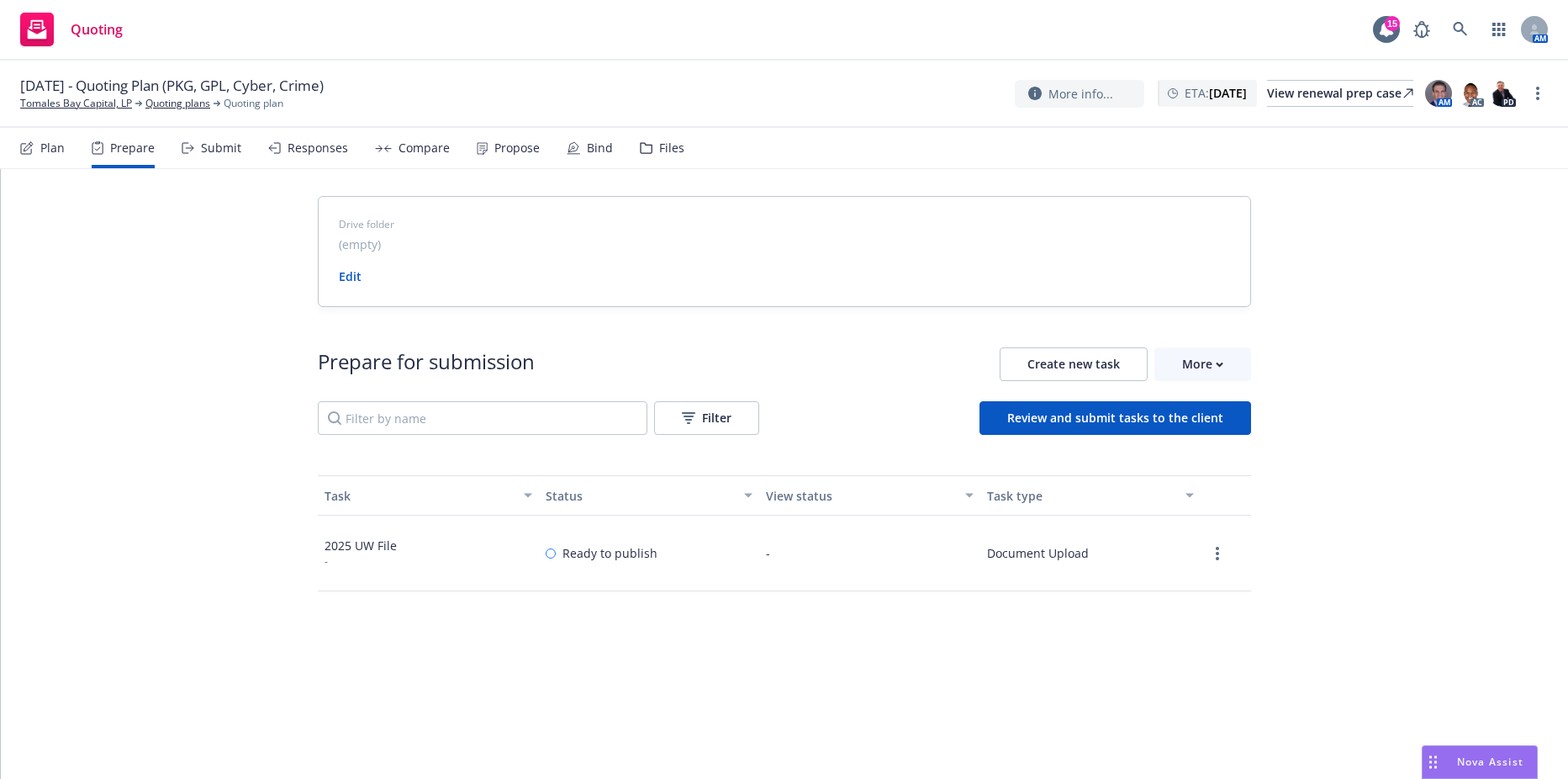
drag, startPoint x: 184, startPoint y: 81, endPoint x: 342, endPoint y: 90, distance: 158.3
click at [324, 90] on span "[DATE] - Quoting Plan (PKG, GPL, Cyber, Crime)" at bounding box center [172, 86] width 304 height 20
drag, startPoint x: 342, startPoint y: 90, endPoint x: 302, endPoint y: 83, distance: 40.6
copy span "PKG, GPL, Cyber, Crime"
click at [61, 149] on div "Plan" at bounding box center [52, 147] width 24 height 14
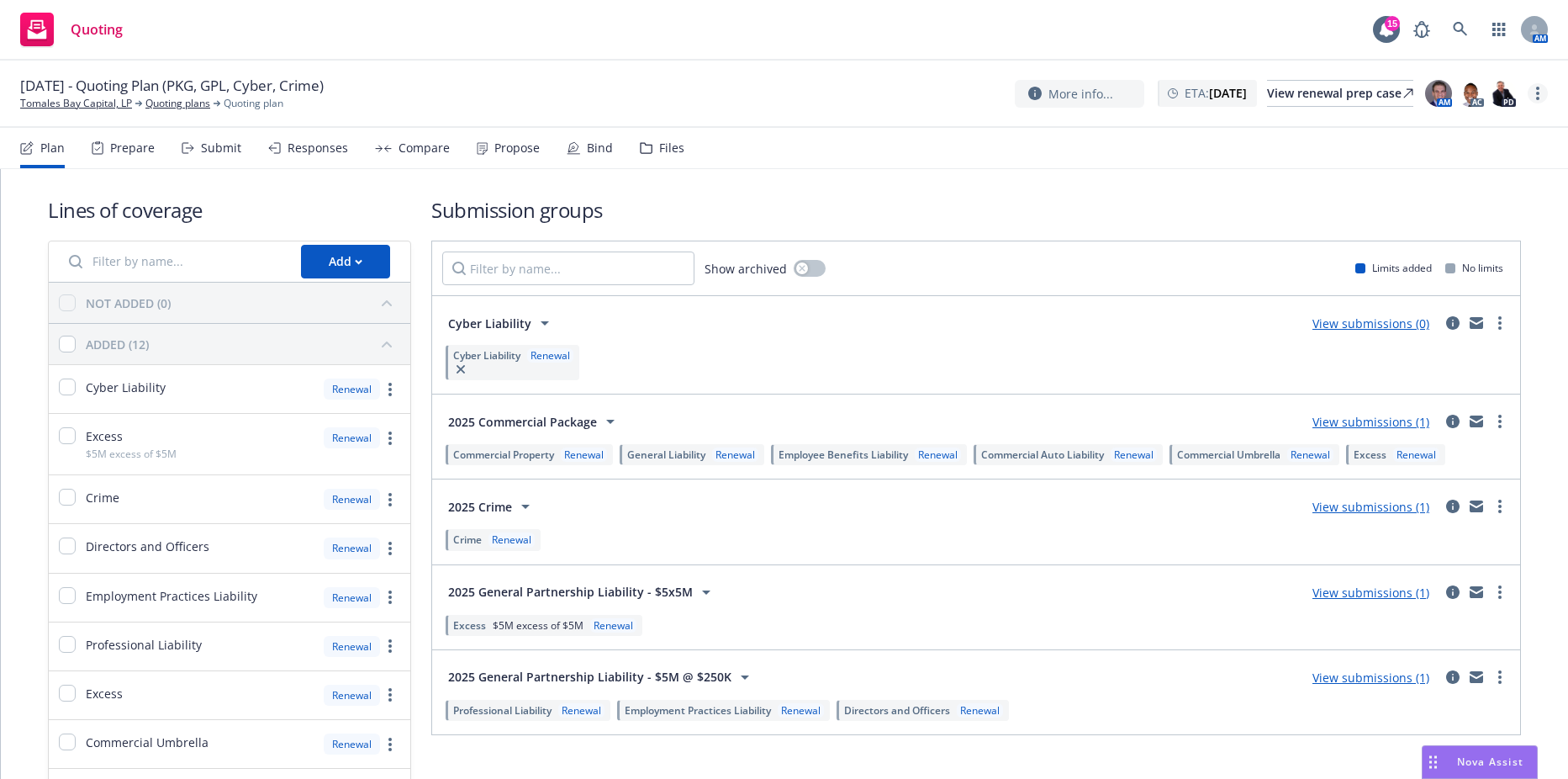
click at [1538, 98] on circle "more" at bounding box center [1537, 99] width 4 height 4
click at [1456, 160] on link "Rename quoting plan" at bounding box center [1452, 161] width 187 height 33
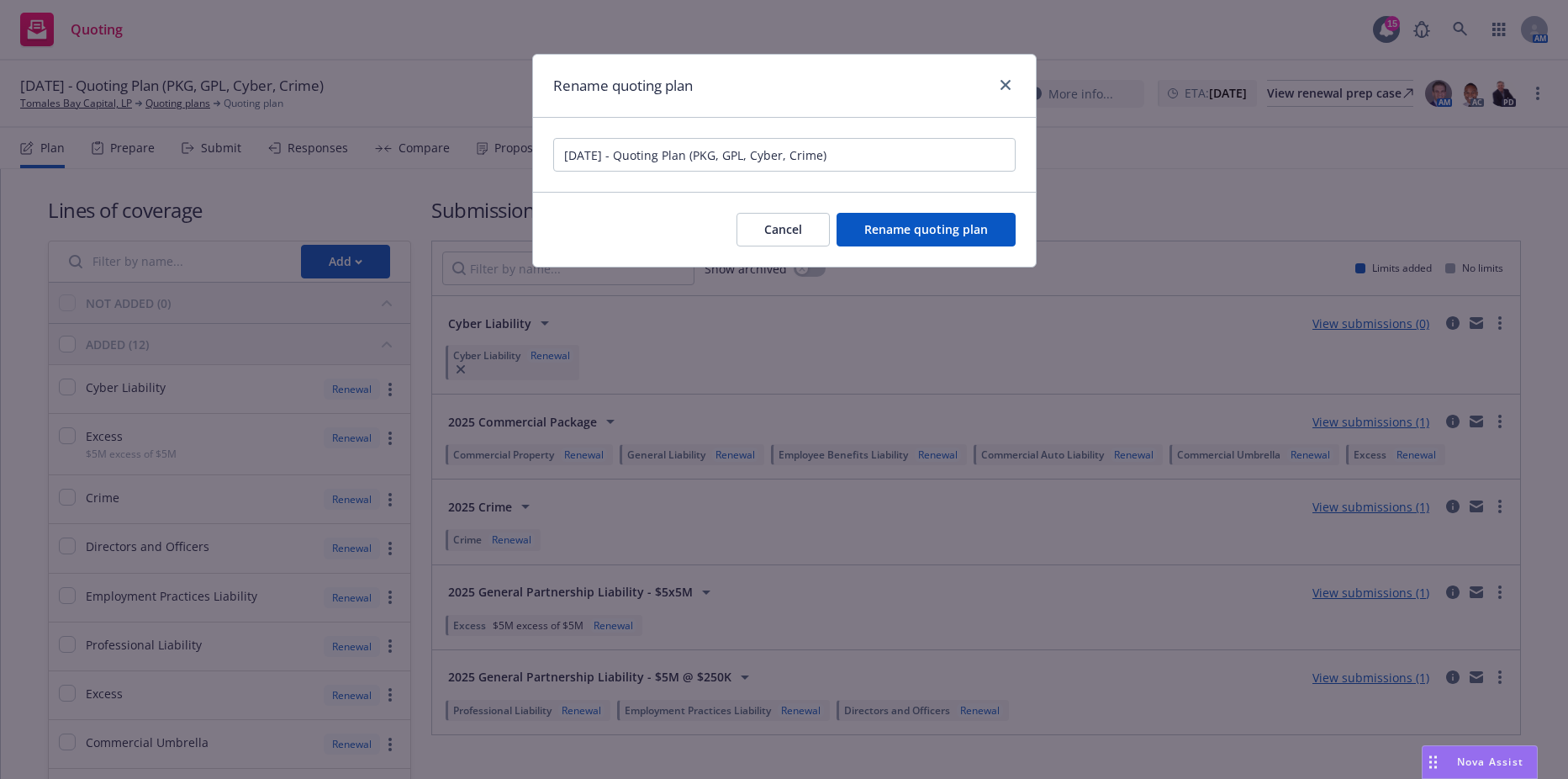
click at [758, 158] on input "[DATE] - Quoting Plan (PKG, GPL, Cyber, Crime)" at bounding box center [784, 154] width 462 height 33
type input "10/12/25 - Quoting Plan (PKG, GPL, XS Layer 1, Cyber, Crime)"
click at [932, 223] on span "Rename quoting plan" at bounding box center [926, 229] width 124 height 16
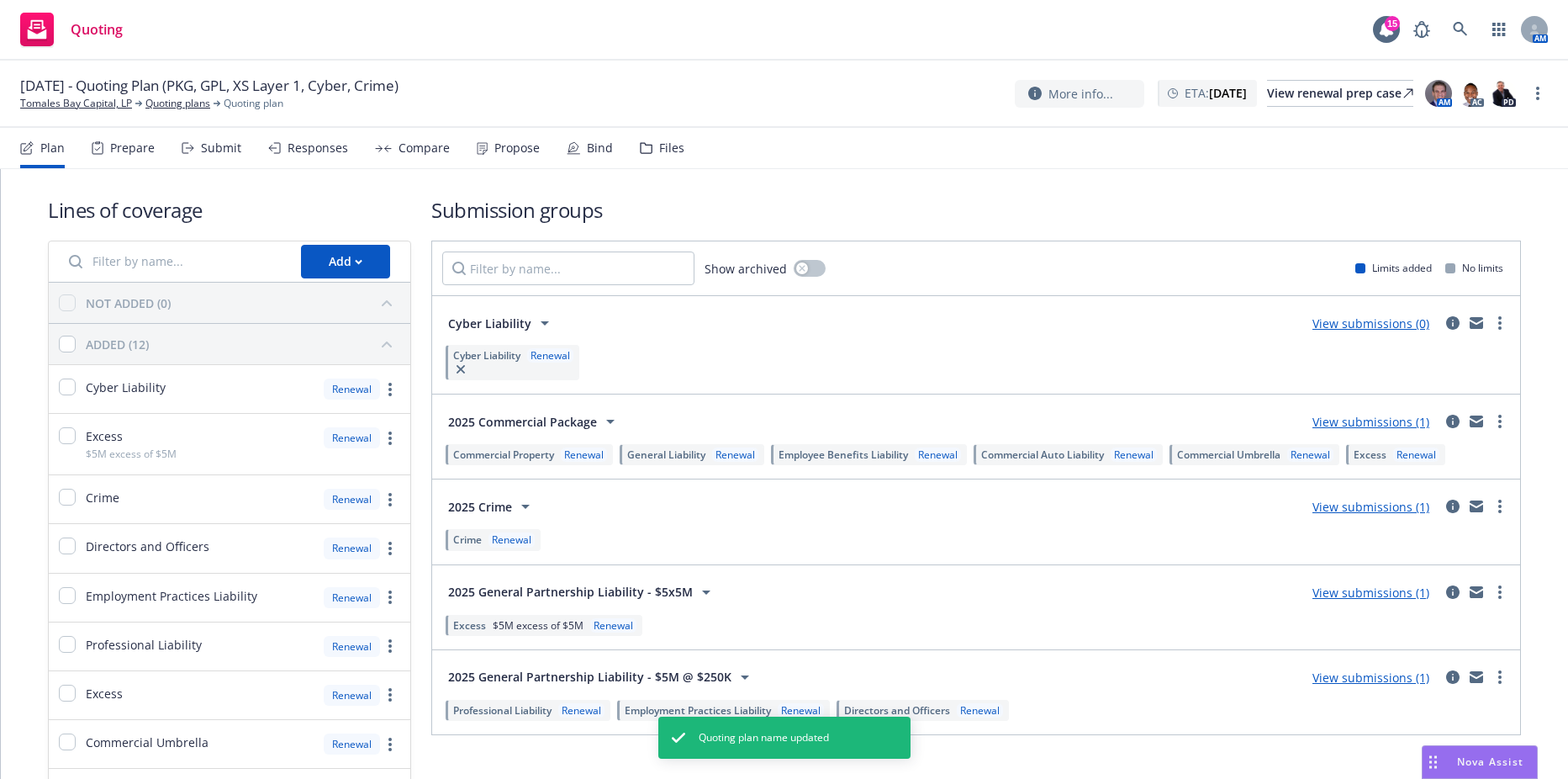
drag, startPoint x: 185, startPoint y: 81, endPoint x: 416, endPoint y: 85, distance: 231.0
click at [399, 85] on span "10/12/25 - Quoting Plan (PKG, GPL, XS Layer 1, Cyber, Crime)" at bounding box center [209, 86] width 378 height 20
copy span "PKG, GPL, XS Layer 1, Cyber, Crime"
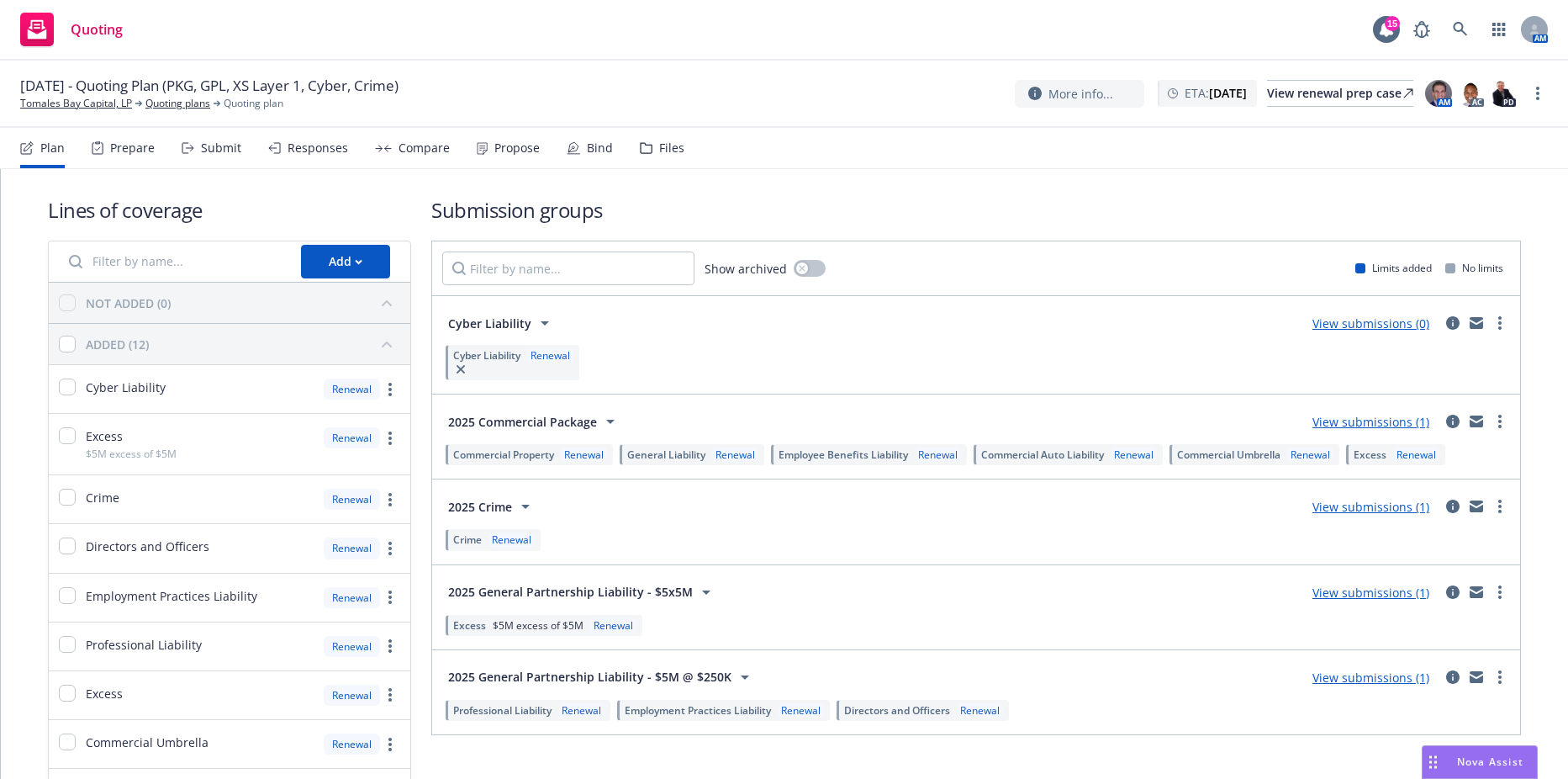
click at [519, 65] on div "10/12/25 - Quoting Plan (PKG, GPL, XS Layer 1, Cyber, Crime) Tomales Bay Capita…" at bounding box center [784, 94] width 1568 height 67
click at [125, 153] on div "Prepare" at bounding box center [132, 147] width 44 height 14
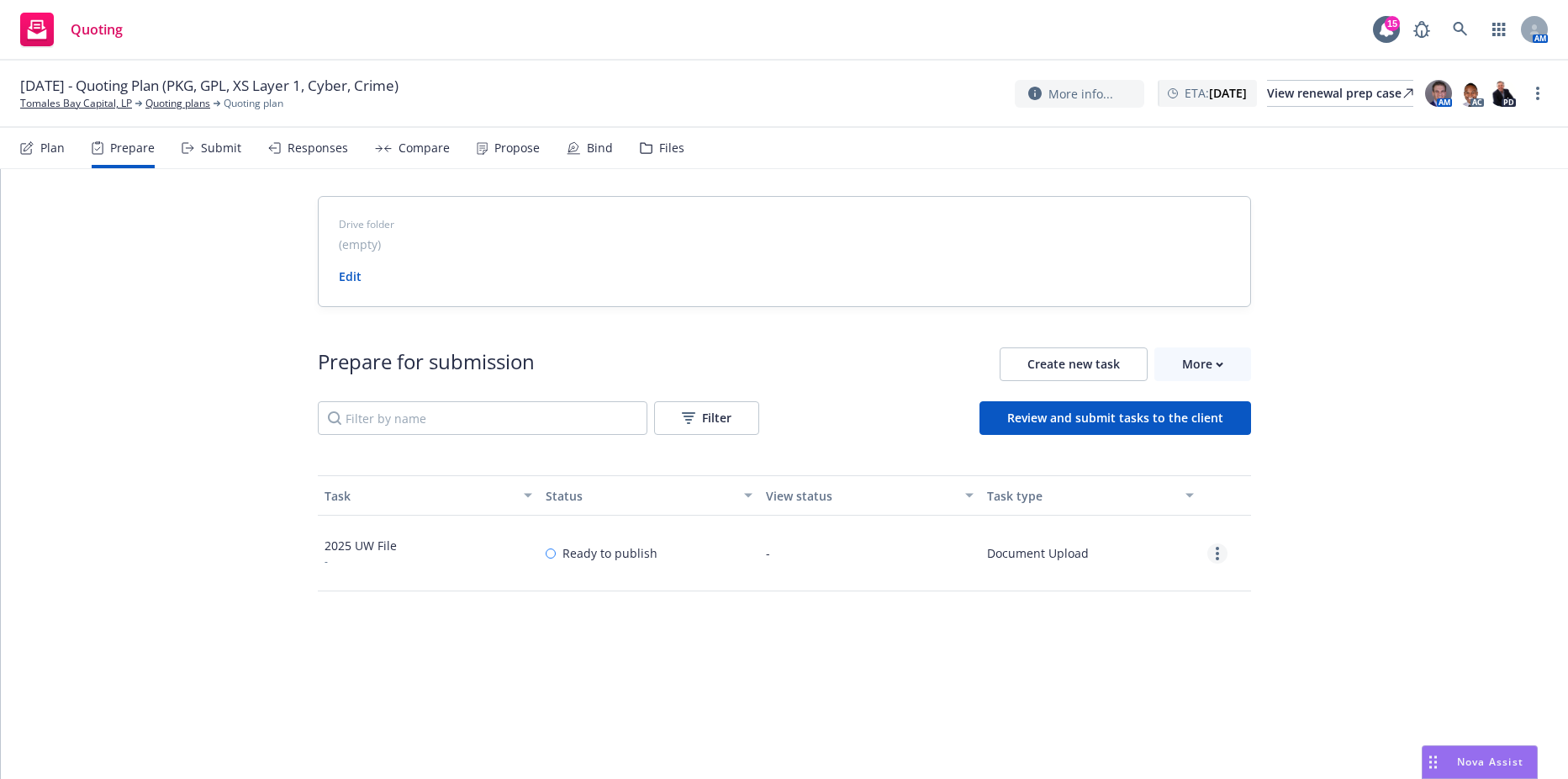
click at [1207, 549] on link "more" at bounding box center [1217, 553] width 20 height 20
click at [1127, 584] on link "View" at bounding box center [1156, 587] width 153 height 33
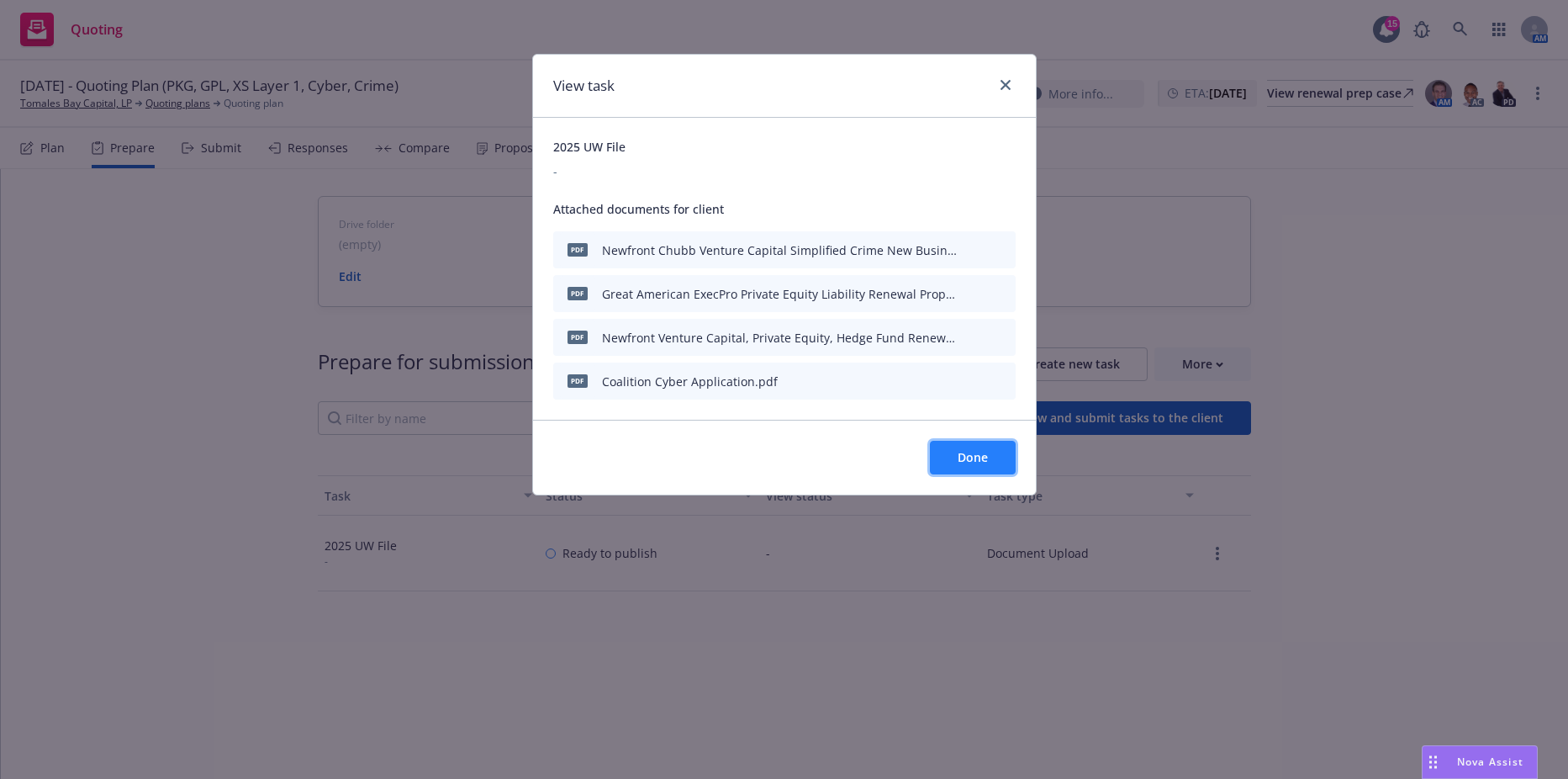
click at [966, 457] on span "Done" at bounding box center [972, 457] width 30 height 16
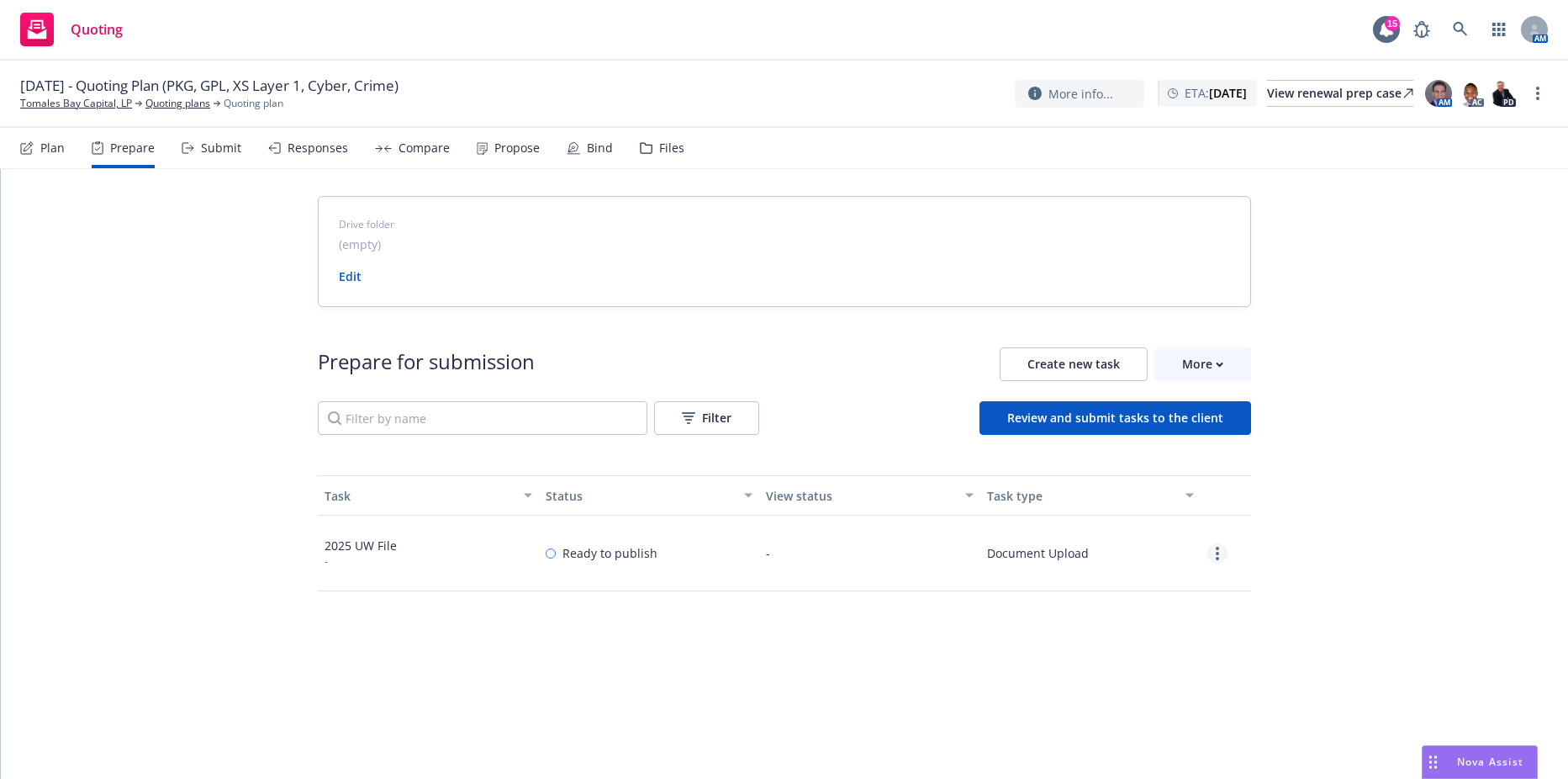
click at [1215, 547] on icon "more" at bounding box center [1217, 553] width 4 height 14
click at [1131, 614] on link "Edit" at bounding box center [1156, 621] width 153 height 33
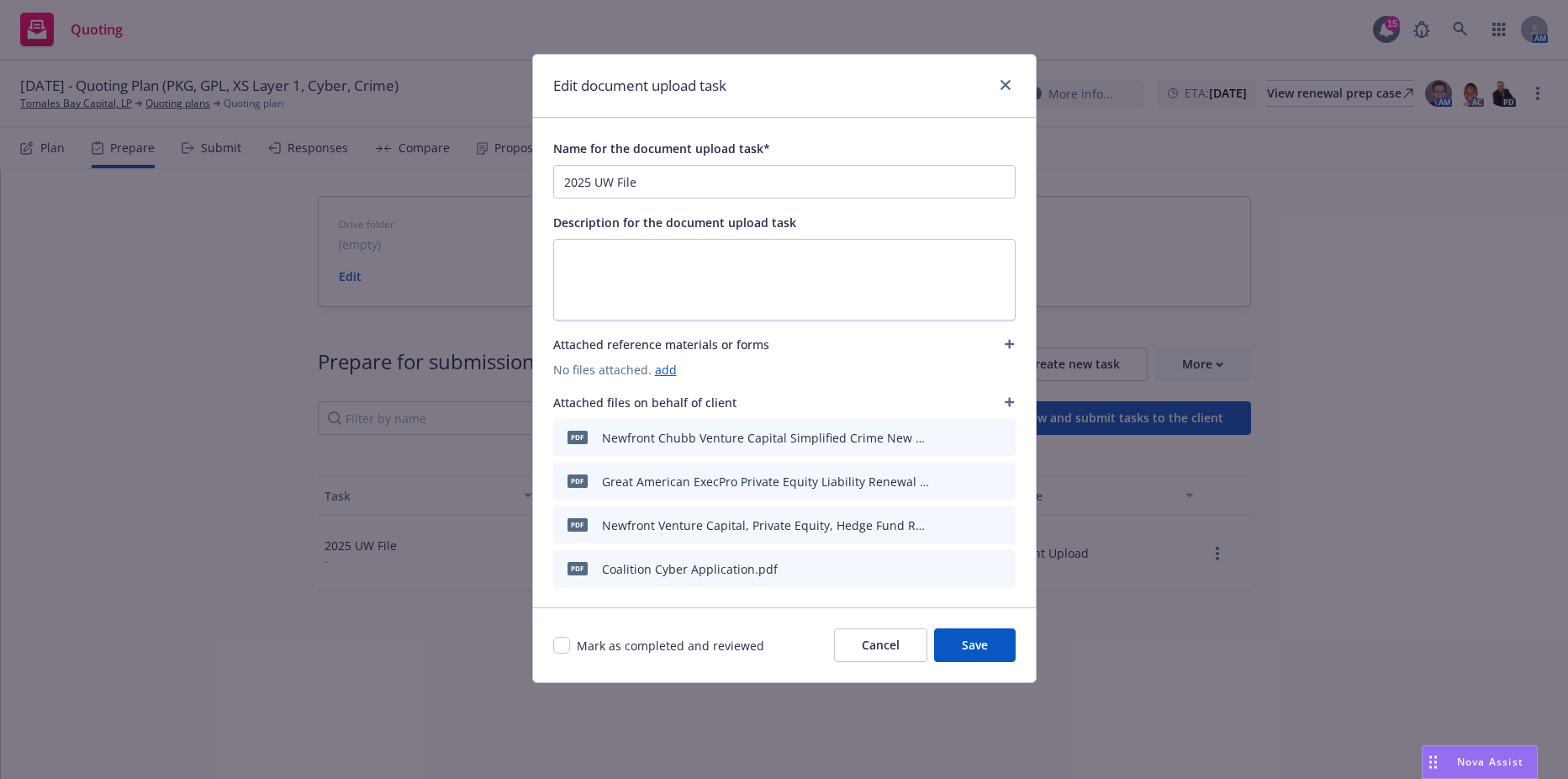
click at [1009, 404] on icon "button" at bounding box center [1009, 403] width 9 height 9
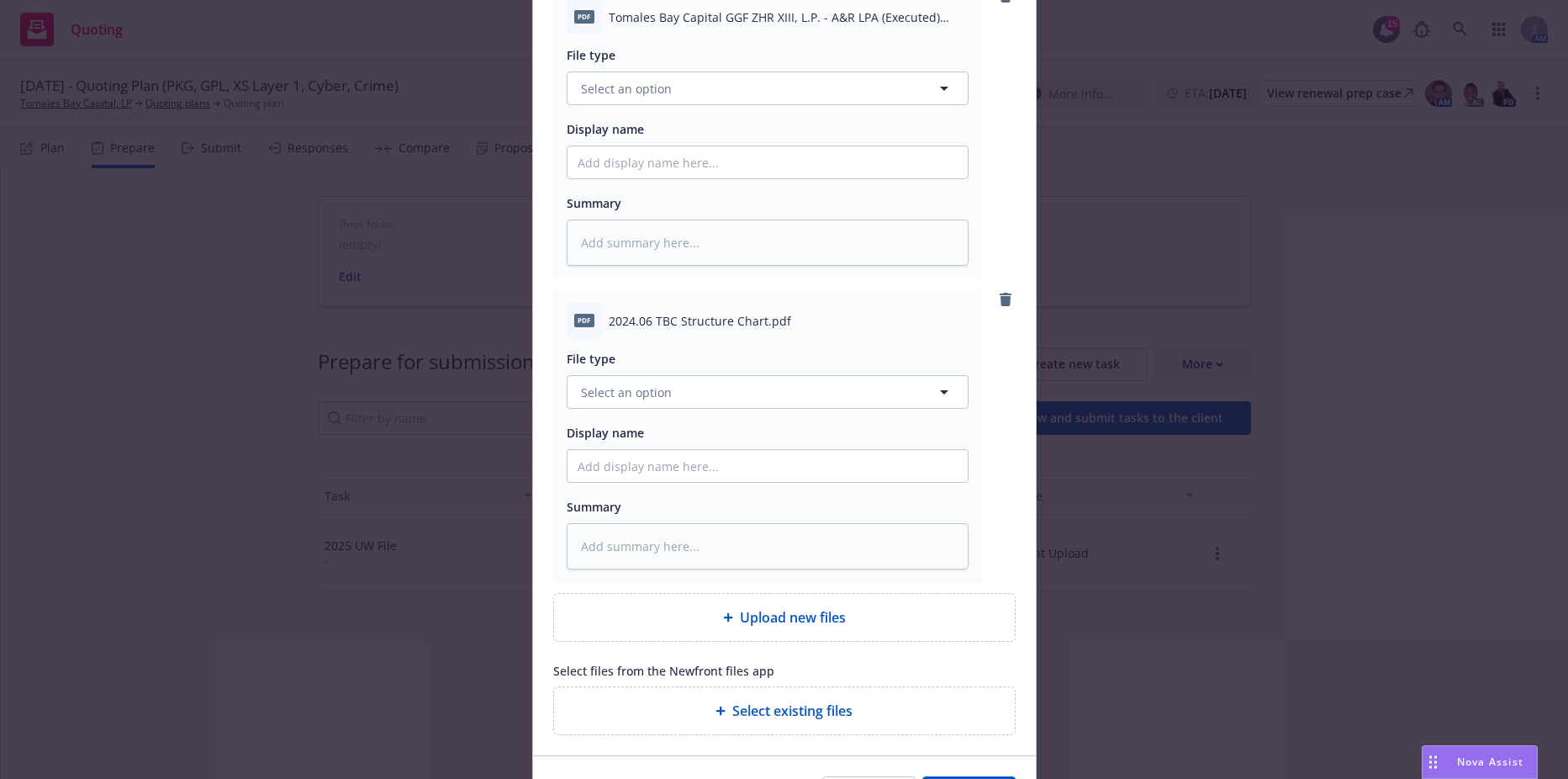
scroll to position [27607, 0]
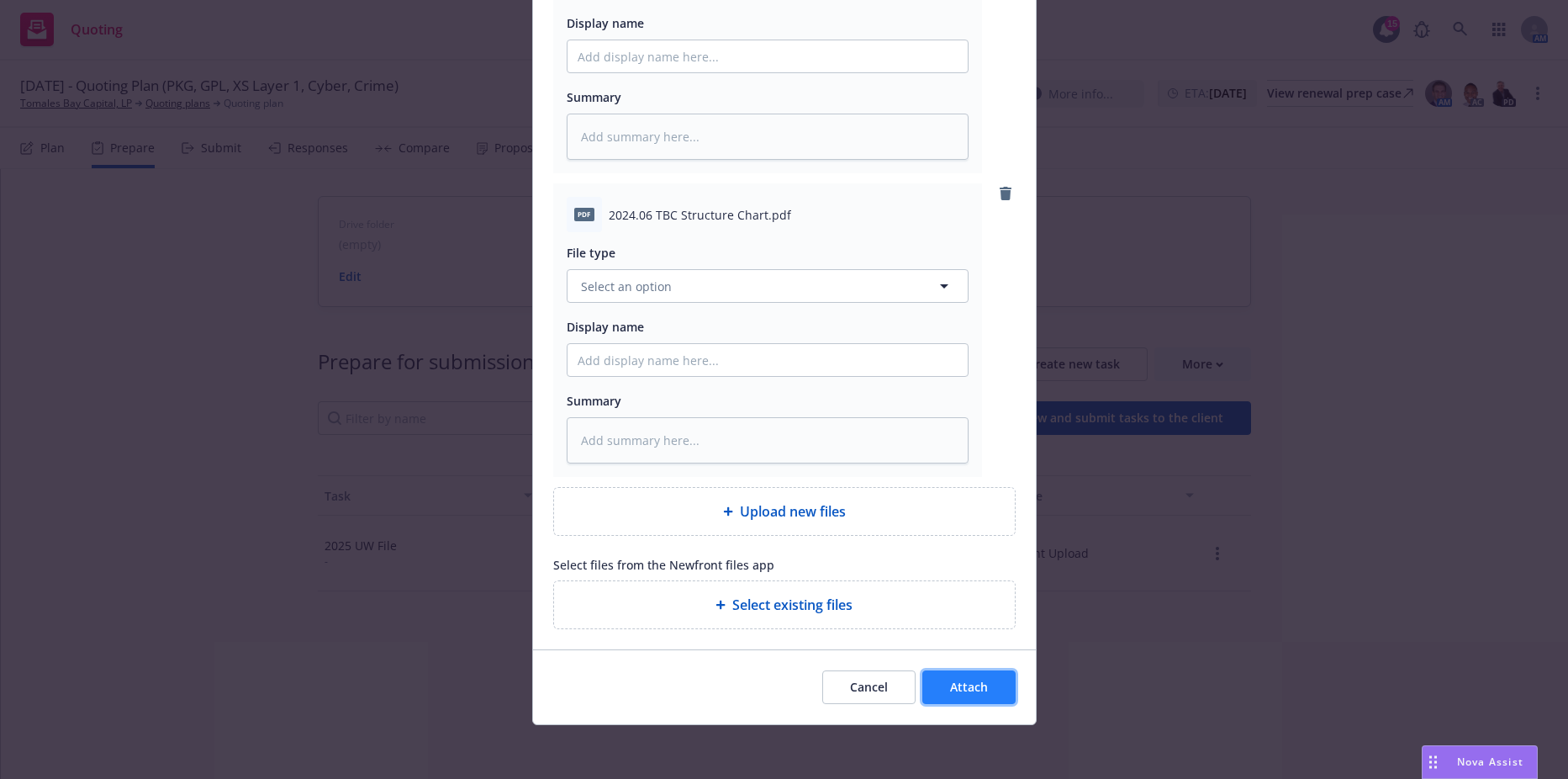
click at [959, 674] on button "Attach" at bounding box center [968, 687] width 93 height 33
type textarea "x"
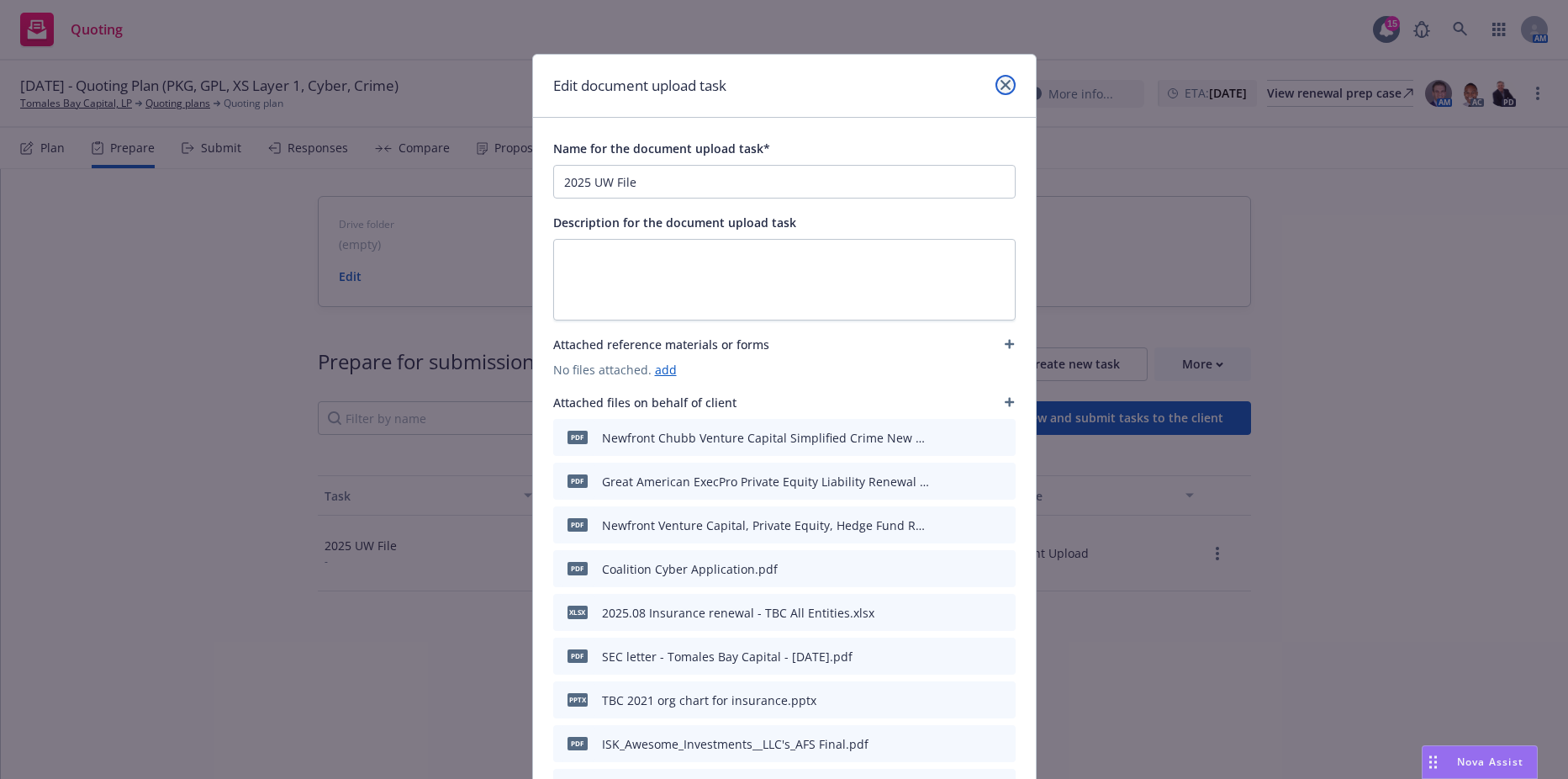
click at [1001, 80] on icon "close" at bounding box center [1005, 84] width 10 height 10
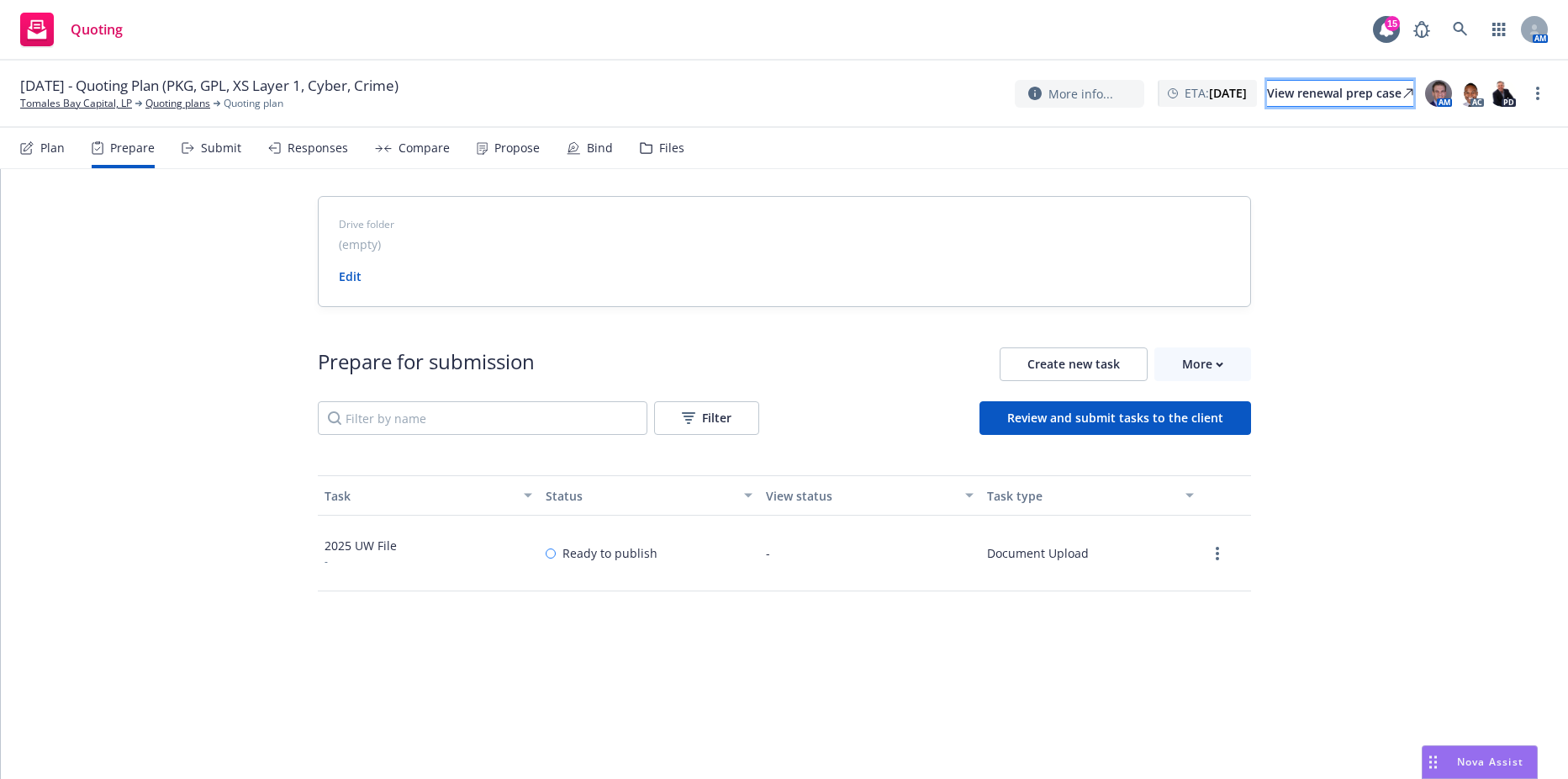
click at [1308, 101] on div "View renewal prep case" at bounding box center [1340, 93] width 146 height 25
